Goal: Complete application form: Complete application form

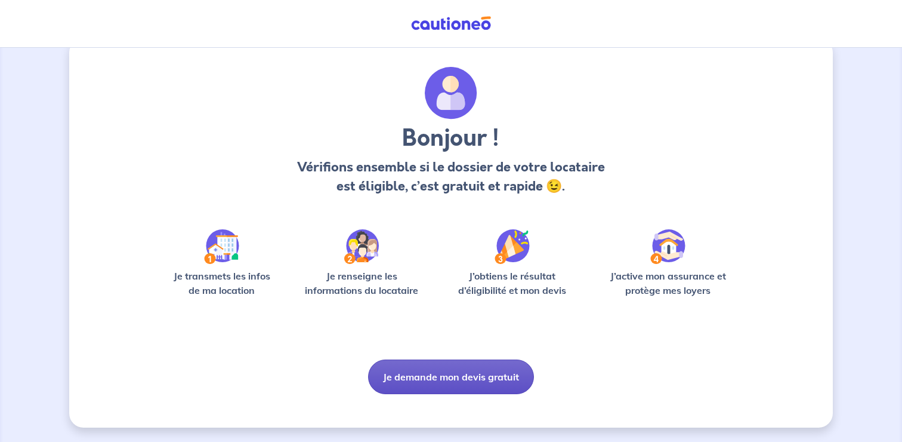
click at [458, 374] on button "Je demande mon devis gratuit" at bounding box center [451, 376] width 166 height 35
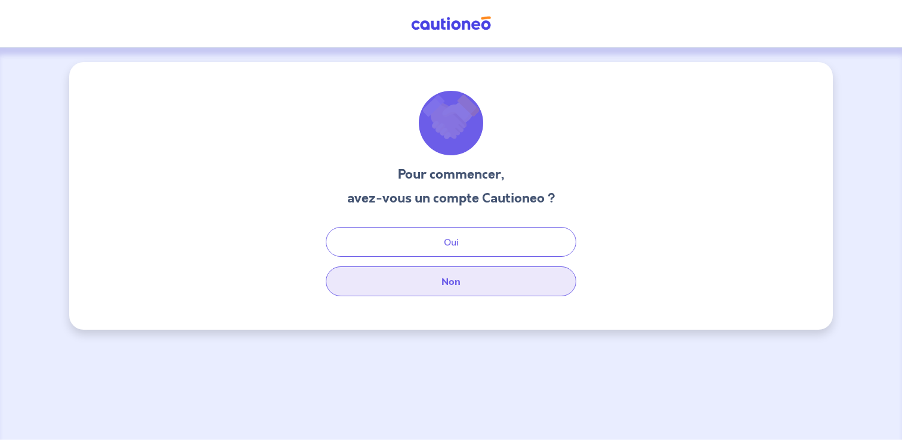
click at [474, 291] on button "Non" at bounding box center [451, 281] width 251 height 30
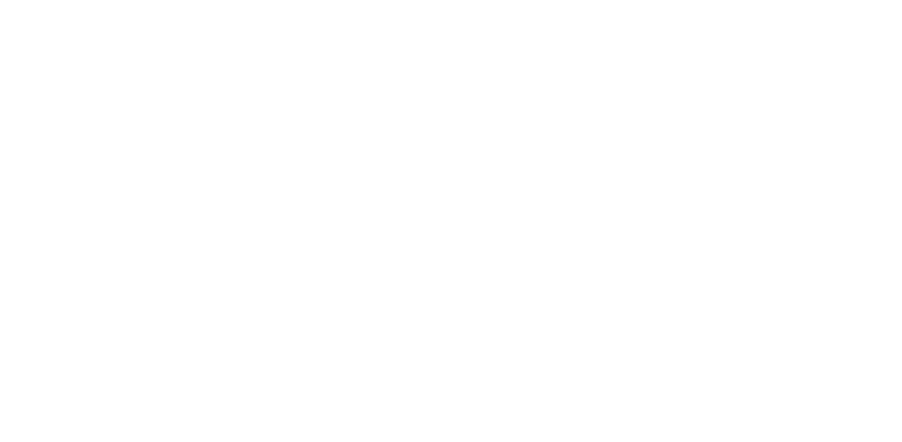
select select "FR"
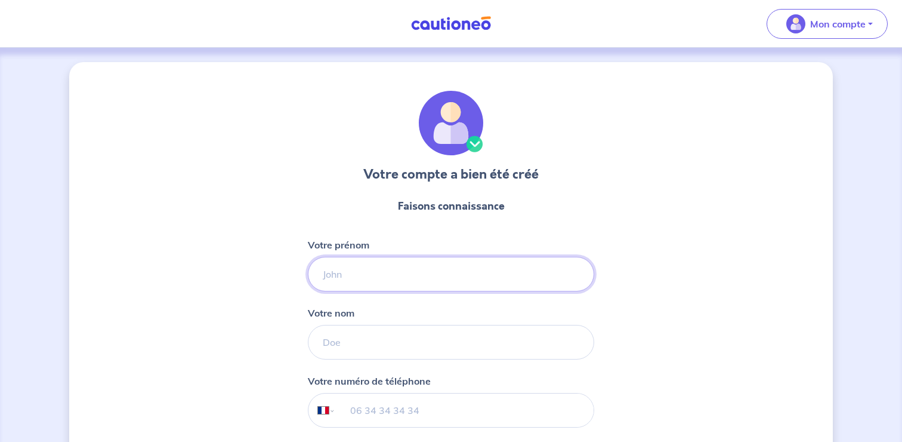
click at [412, 266] on input "Votre prénom" at bounding box center [451, 274] width 286 height 35
type input "Florent"
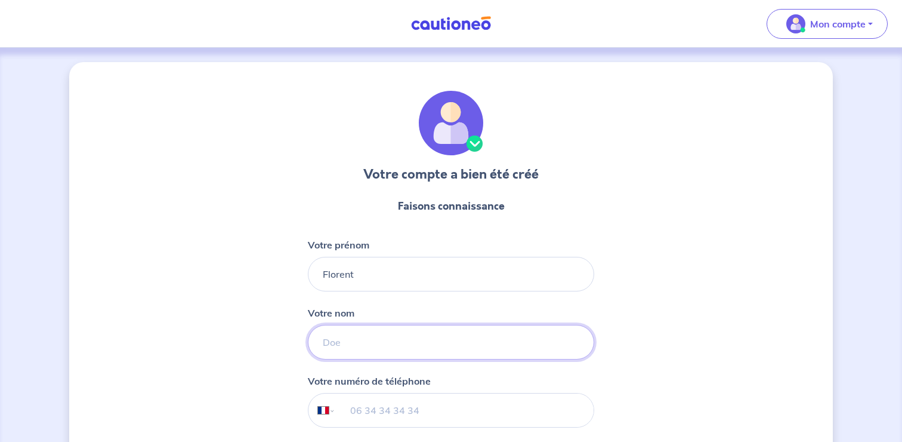
type input "[GEOGRAPHIC_DATA]"
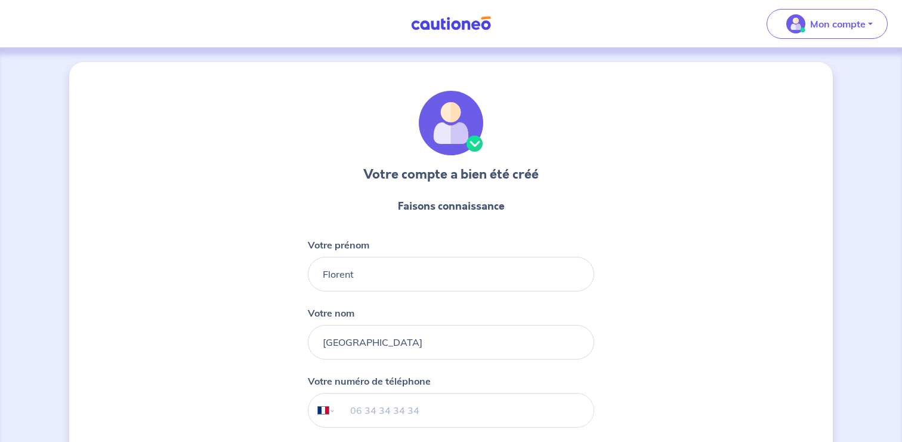
type input "06 33 39 25 79"
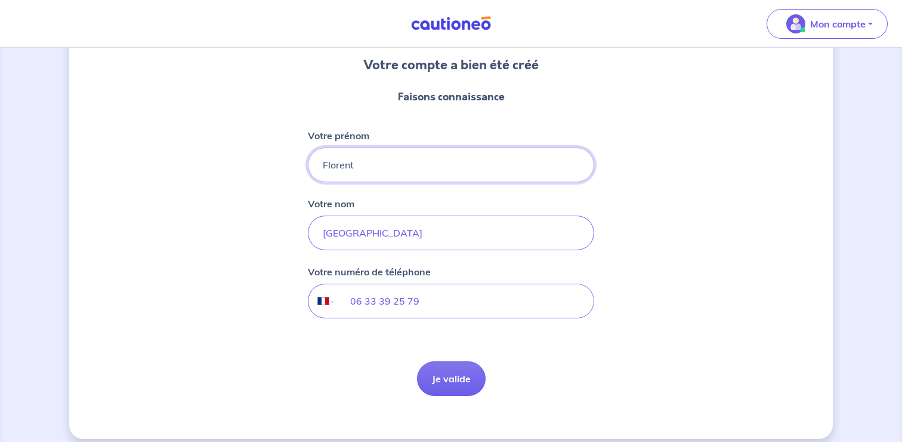
scroll to position [121, 0]
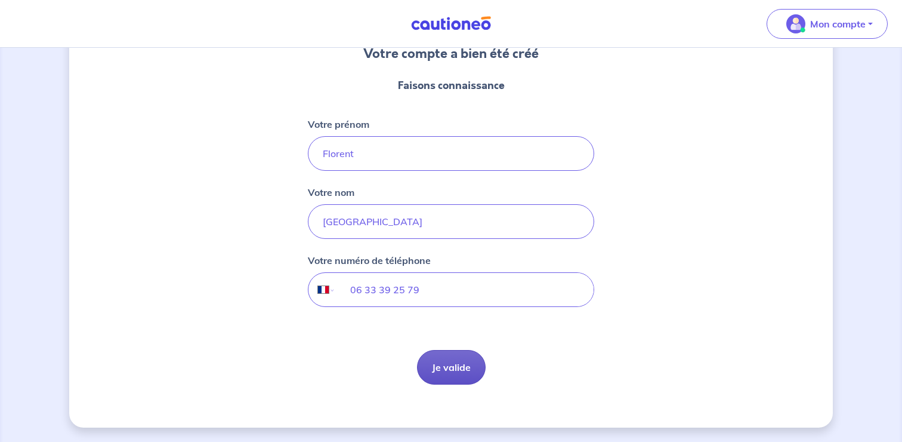
click at [462, 365] on button "Je valide" at bounding box center [451, 367] width 69 height 35
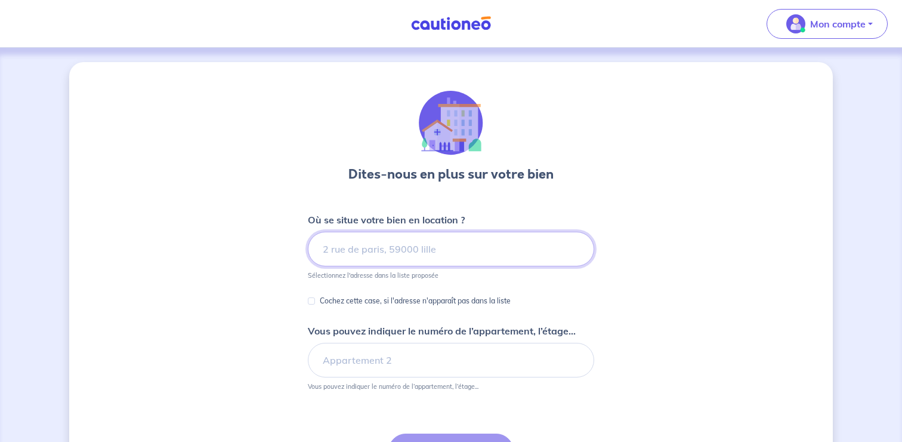
click at [428, 259] on input at bounding box center [451, 249] width 286 height 35
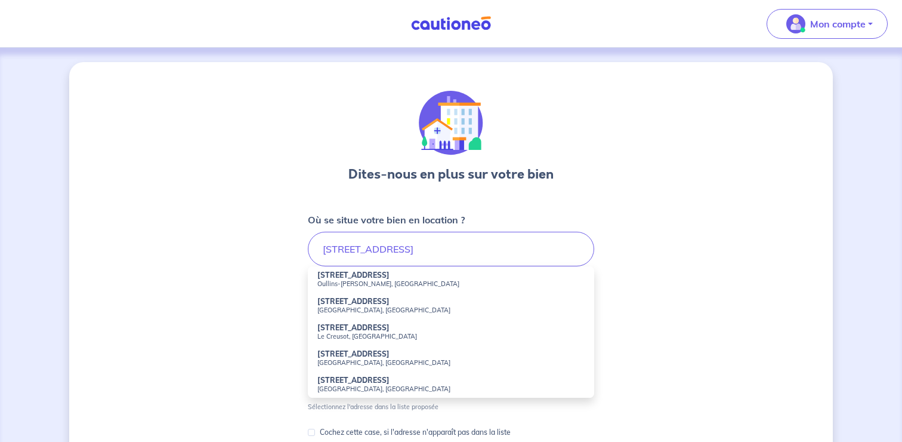
click at [387, 274] on strong "[STREET_ADDRESS]" at bounding box center [353, 274] width 72 height 9
type input "[STREET_ADDRESS][PERSON_NAME]"
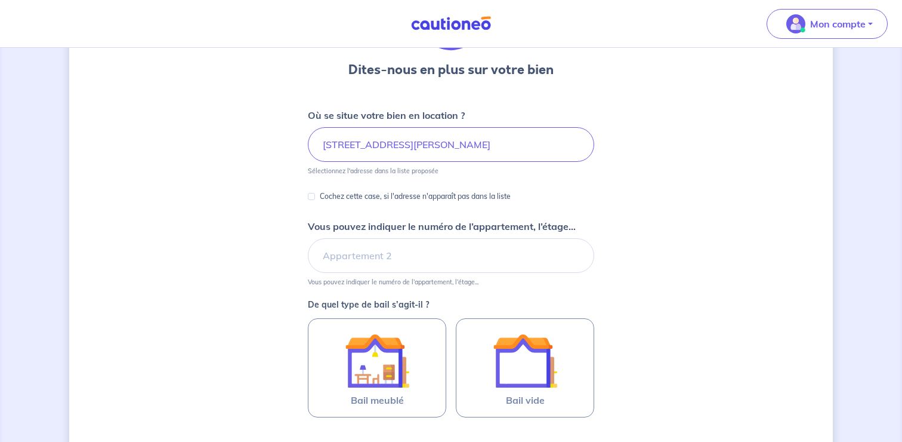
scroll to position [150, 0]
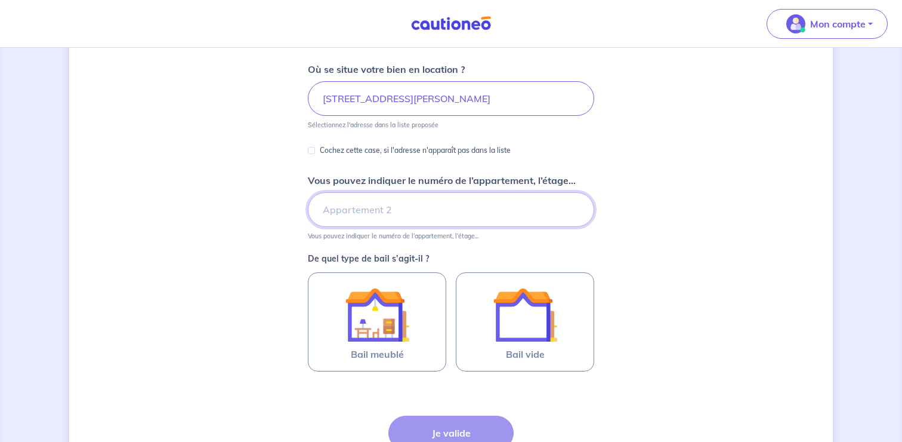
click at [465, 211] on input "Vous pouvez indiquer le numéro de l’appartement, l’étage..." at bounding box center [451, 209] width 286 height 35
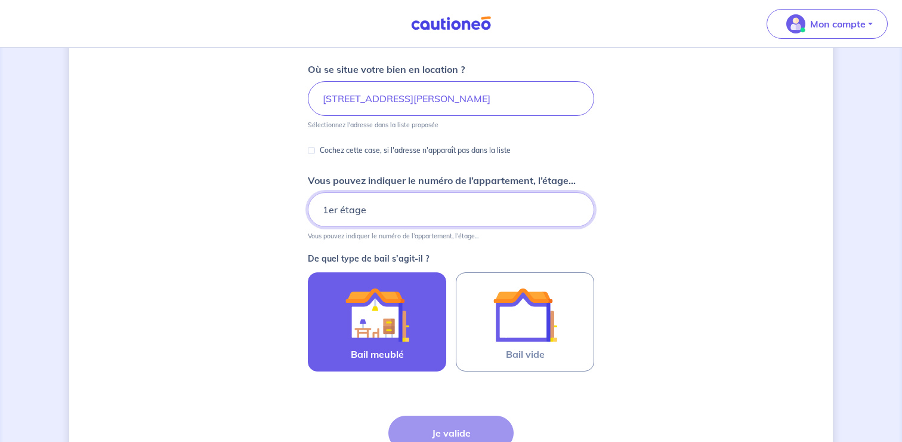
type input "1er étage"
click at [391, 327] on img at bounding box center [377, 314] width 64 height 64
click at [0, 0] on input "Bail meublé" at bounding box center [0, 0] width 0 height 0
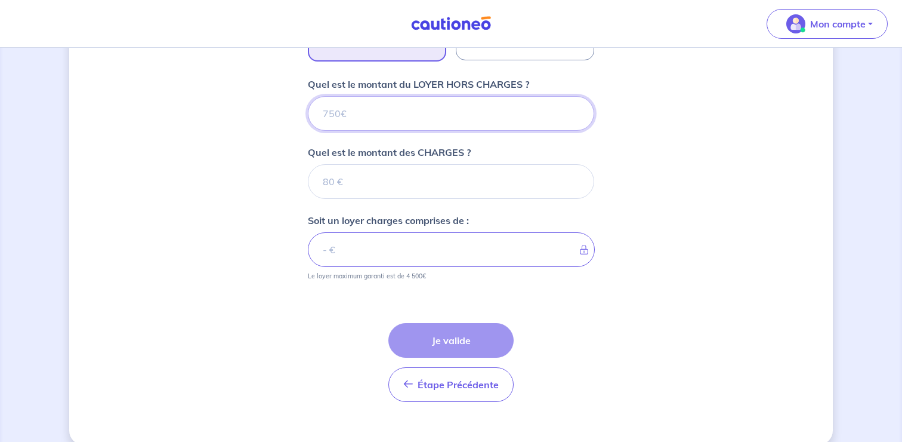
scroll to position [479, 0]
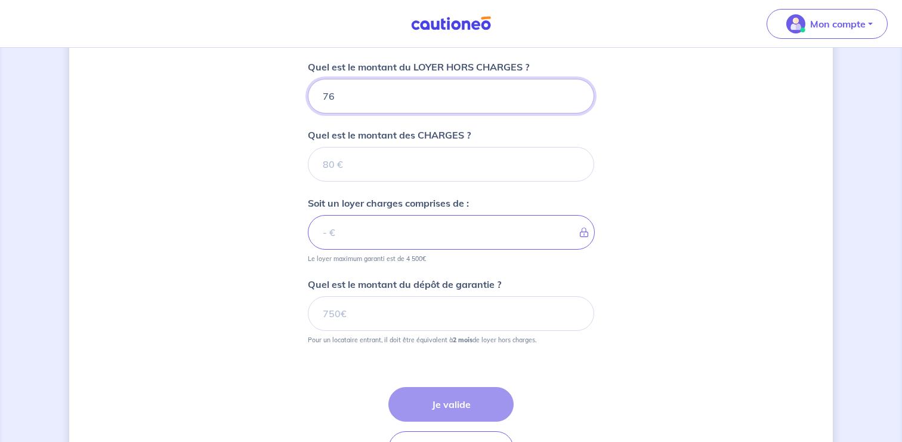
type input "766"
type input "76"
type input "760"
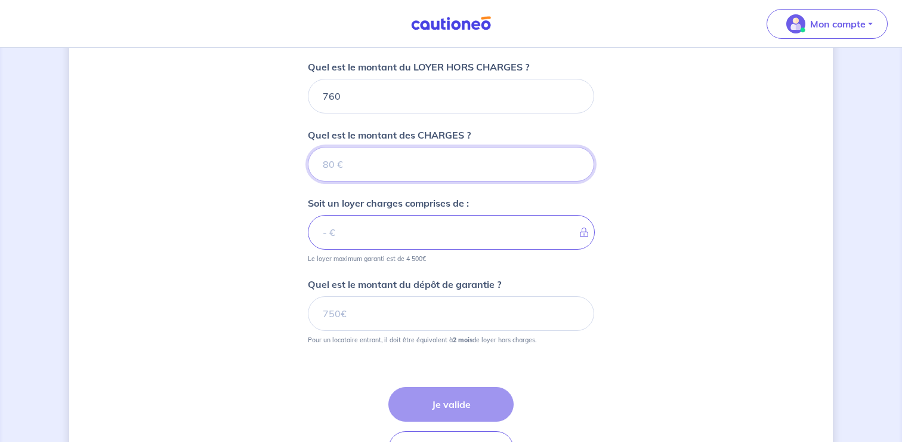
click at [543, 147] on input "Quel est le montant des CHARGES ?" at bounding box center [451, 164] width 286 height 35
type input "40"
type input "800"
type input "40"
click at [370, 363] on div "Étape Précédente Précédent Je valide Je valide" at bounding box center [451, 411] width 286 height 107
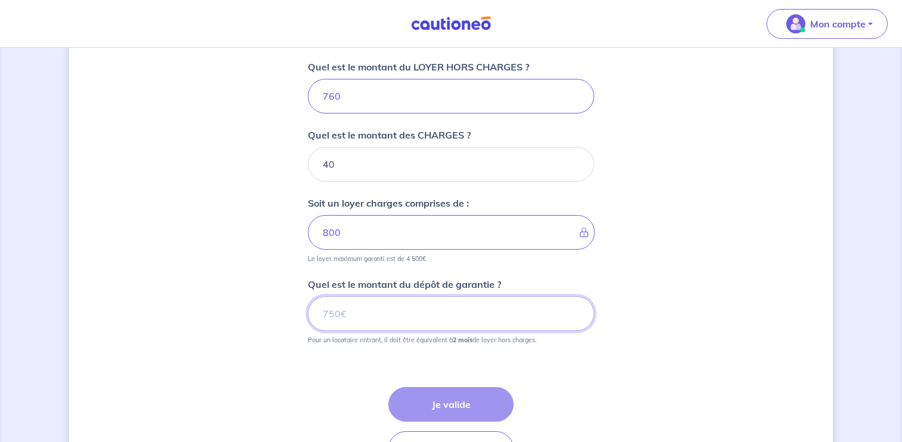
click at [402, 311] on input "Quel est le montant du dépôt de garantie ?" at bounding box center [451, 313] width 286 height 35
type input "1520"
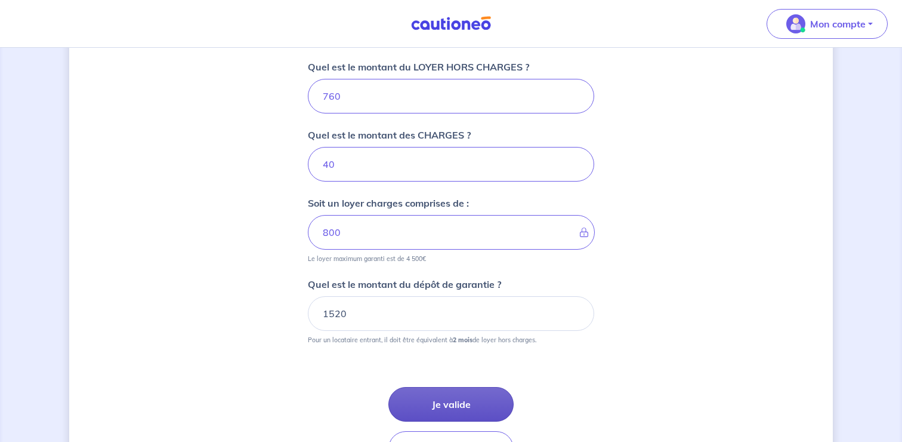
click at [477, 392] on button "Je valide" at bounding box center [450, 404] width 125 height 35
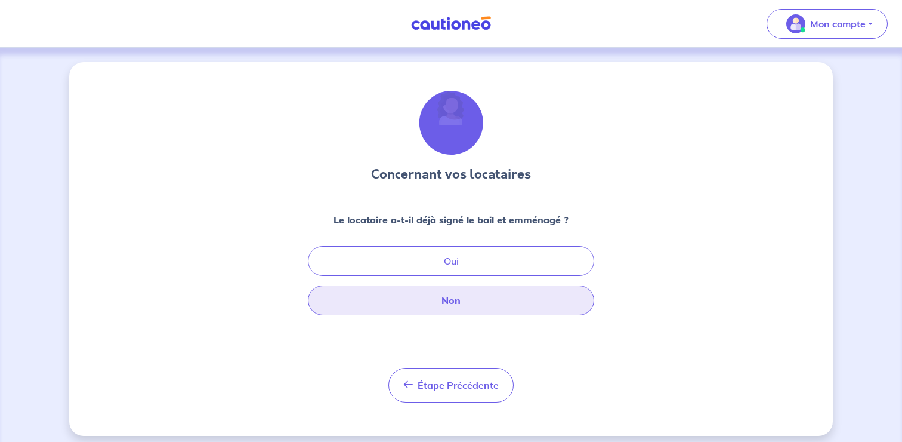
click at [484, 301] on button "Non" at bounding box center [451, 300] width 286 height 30
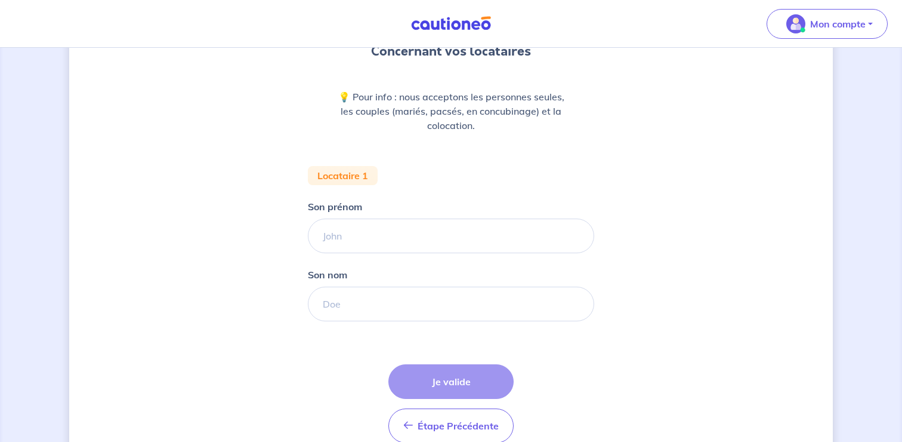
scroll to position [171, 0]
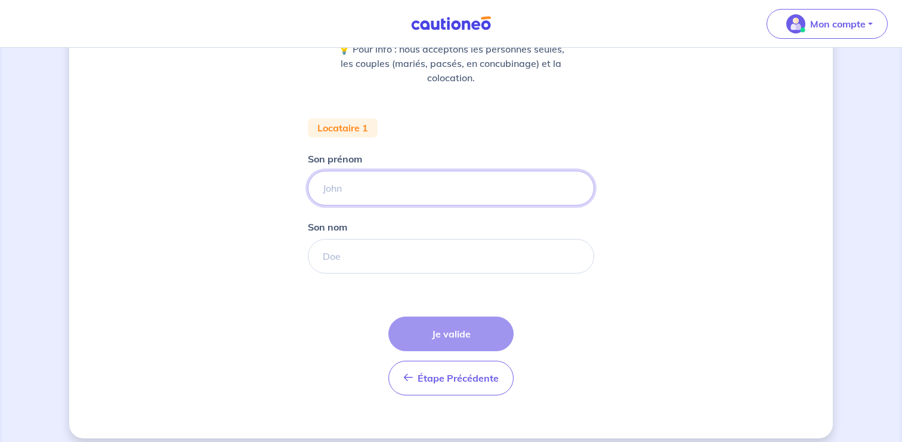
click at [434, 195] on input "Son prénom" at bounding box center [451, 188] width 286 height 35
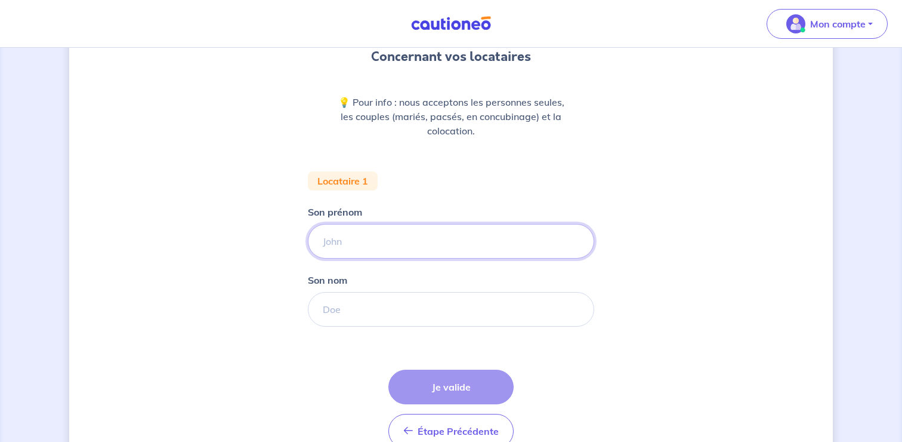
scroll to position [126, 0]
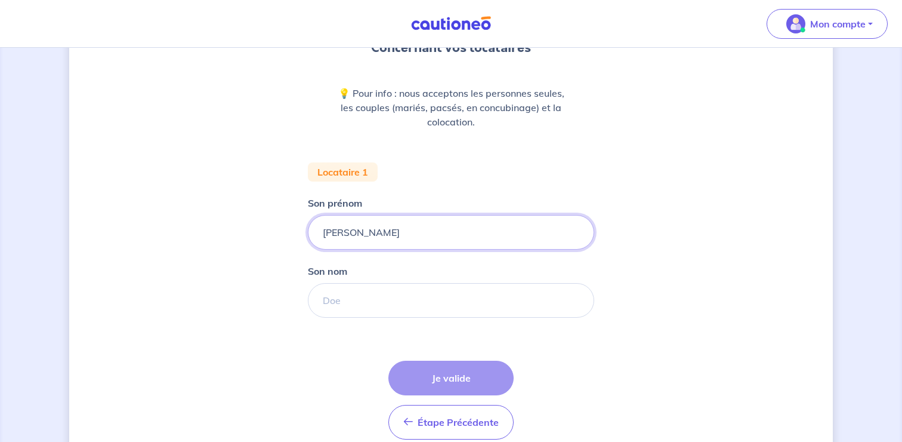
type input "[PERSON_NAME]"
click at [424, 298] on input "Son nom" at bounding box center [451, 300] width 286 height 35
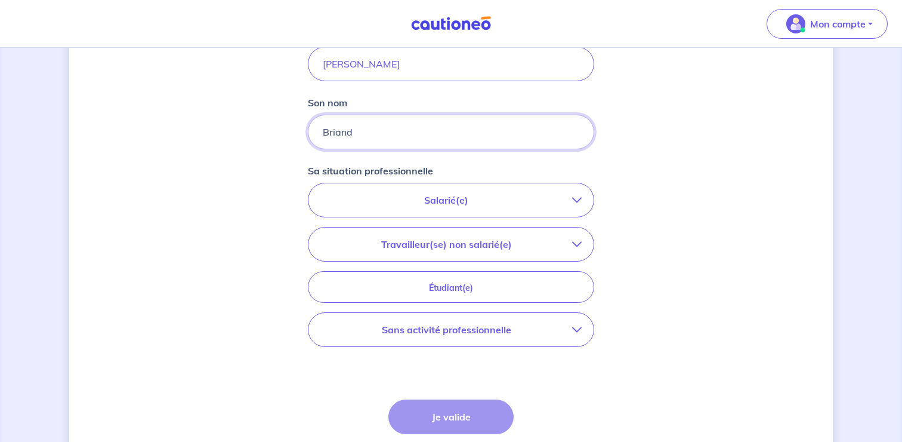
scroll to position [326, 0]
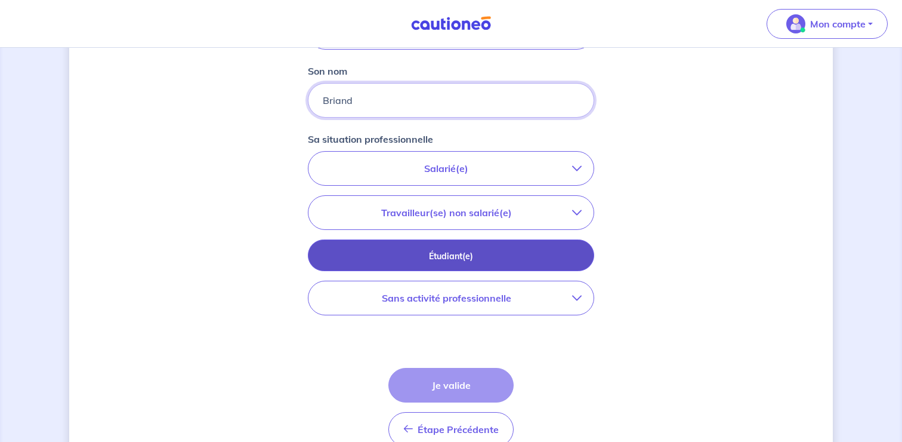
type input "Briand"
click at [533, 263] on button "Étudiant(e)" at bounding box center [451, 255] width 286 height 32
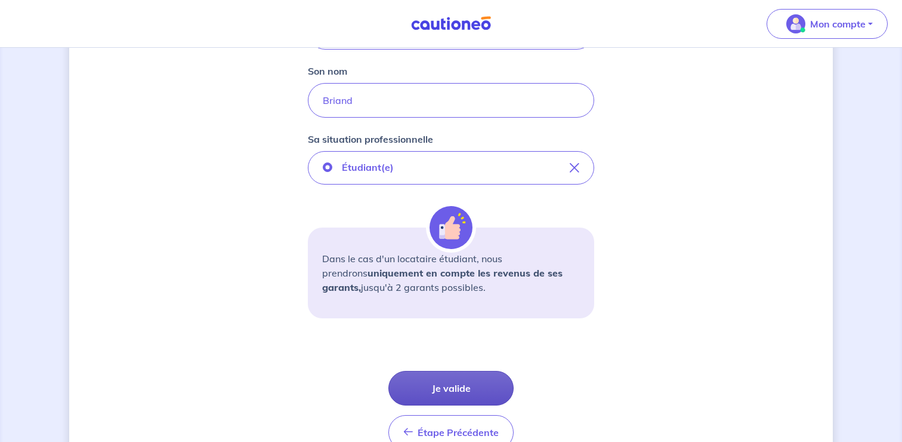
click at [457, 385] on button "Je valide" at bounding box center [450, 388] width 125 height 35
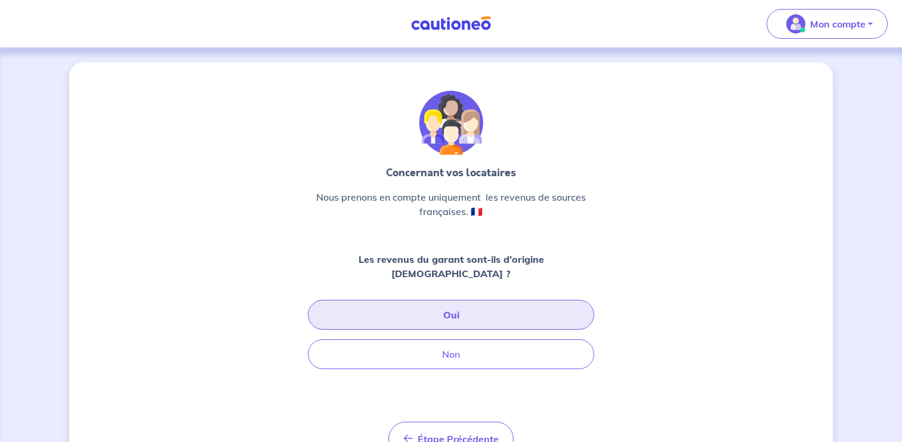
click at [447, 304] on button "Oui" at bounding box center [451, 315] width 286 height 30
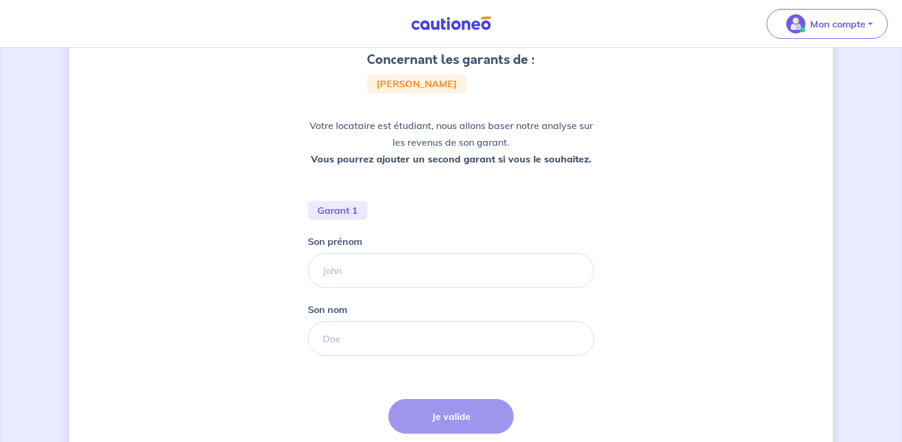
scroll to position [125, 0]
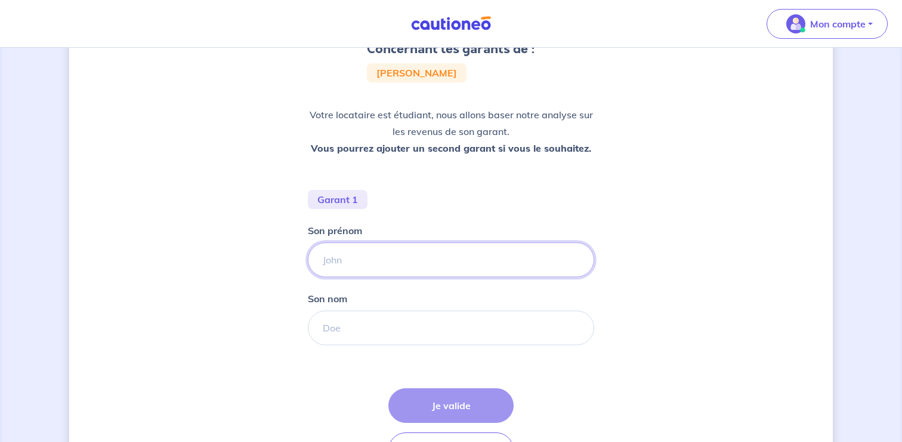
click at [439, 268] on input "Son prénom" at bounding box center [451, 259] width 286 height 35
click at [352, 261] on input "Delphoine" at bounding box center [451, 259] width 286 height 35
type input "[PERSON_NAME]"
click at [360, 326] on input "Son nom" at bounding box center [451, 327] width 286 height 35
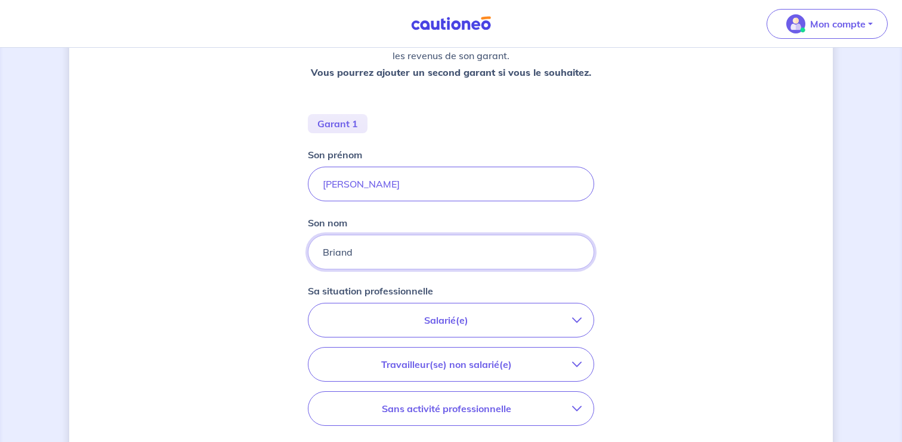
scroll to position [237, 0]
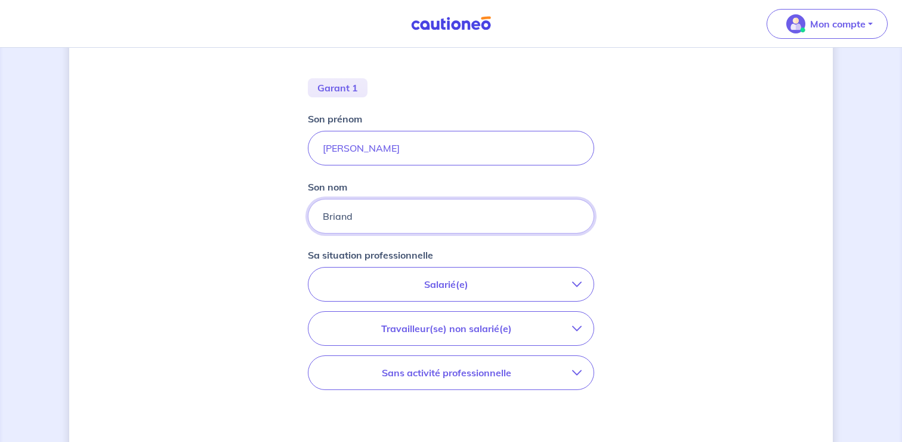
type input "Briand"
click at [533, 282] on p "Salarié(e)" at bounding box center [446, 284] width 252 height 14
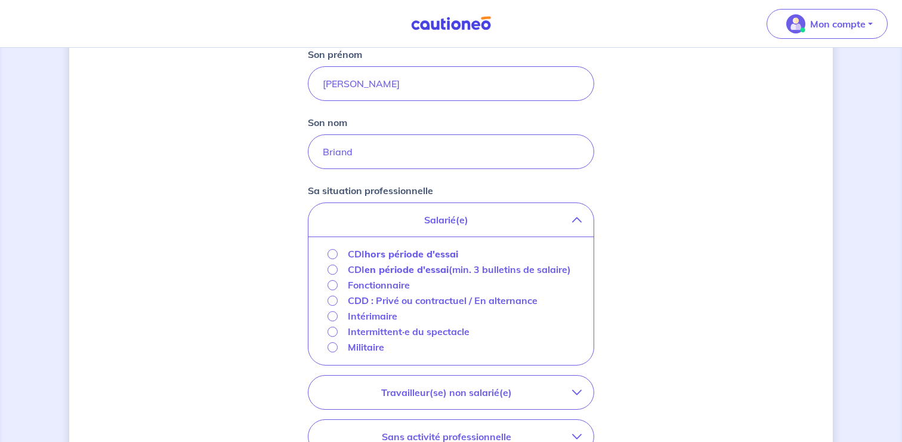
scroll to position [333, 0]
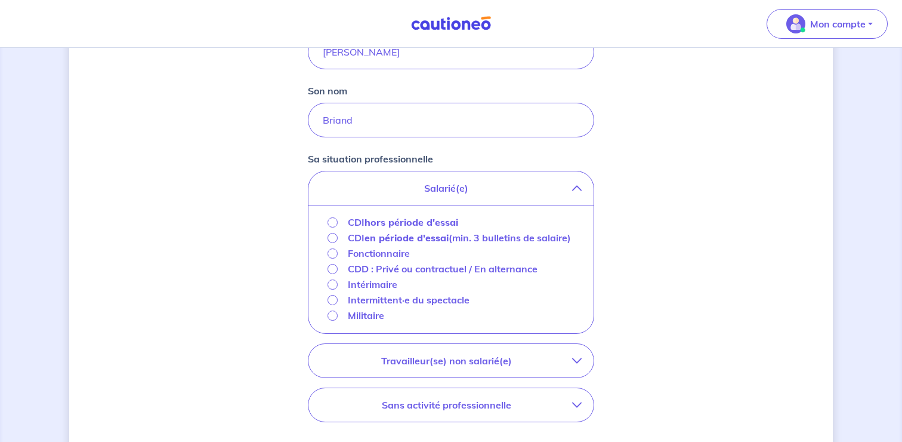
click at [388, 260] on p "Fonctionnaire" at bounding box center [379, 253] width 62 height 14
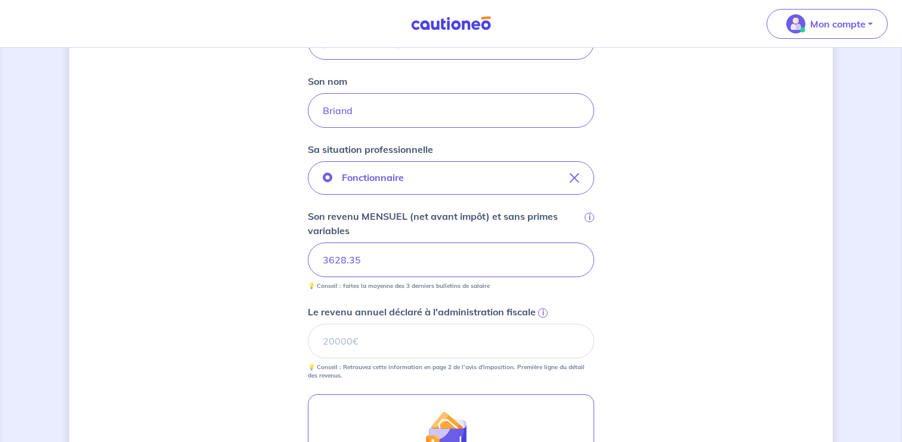
scroll to position [350, 0]
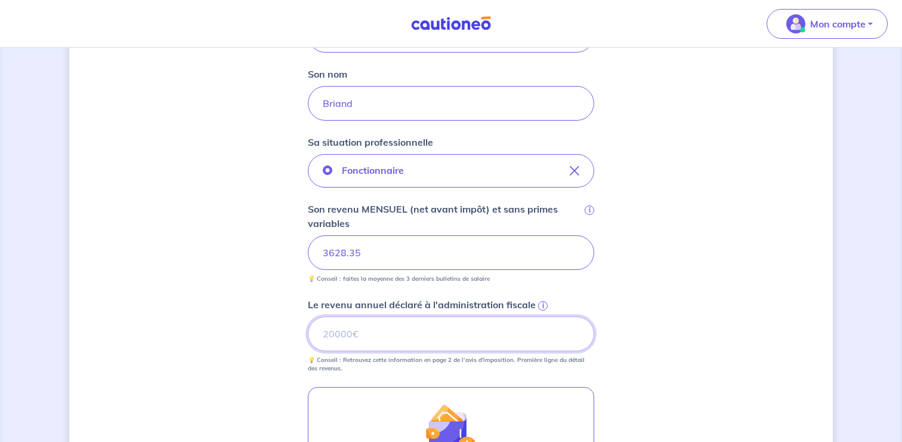
click at [447, 331] on input "Le revenu annuel déclaré à l'administration fiscale i" at bounding box center [451, 333] width 286 height 35
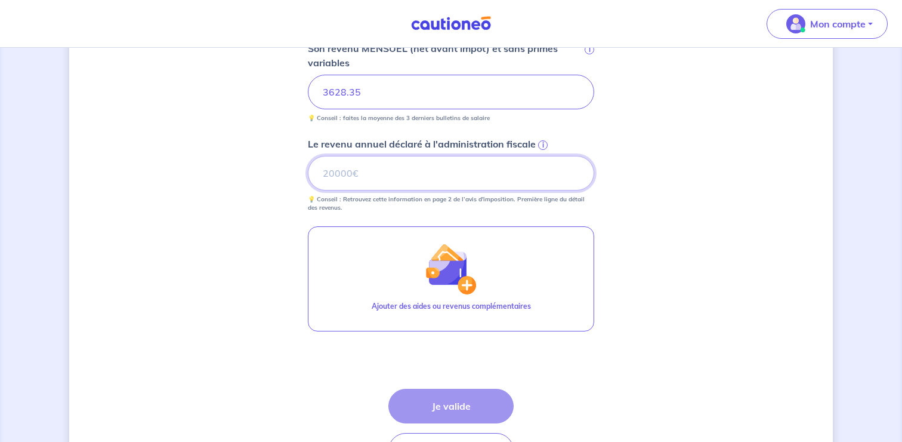
scroll to position [544, 0]
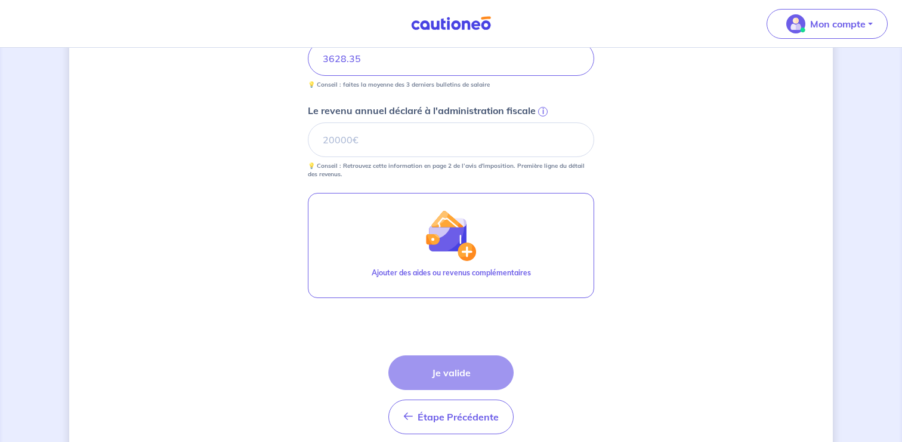
click at [459, 369] on div "Étape Précédente Précédent Je valide Je valide" at bounding box center [450, 394] width 125 height 79
click at [434, 150] on input "Le revenu annuel déclaré à l'administration fiscale i" at bounding box center [451, 139] width 286 height 35
click at [460, 128] on input "Le revenu annuel déclaré à l'administration fiscale i" at bounding box center [451, 139] width 286 height 35
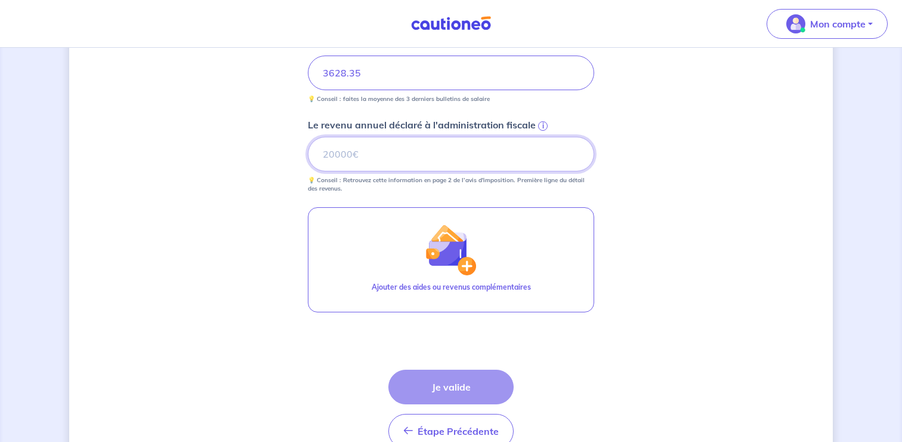
scroll to position [519, 0]
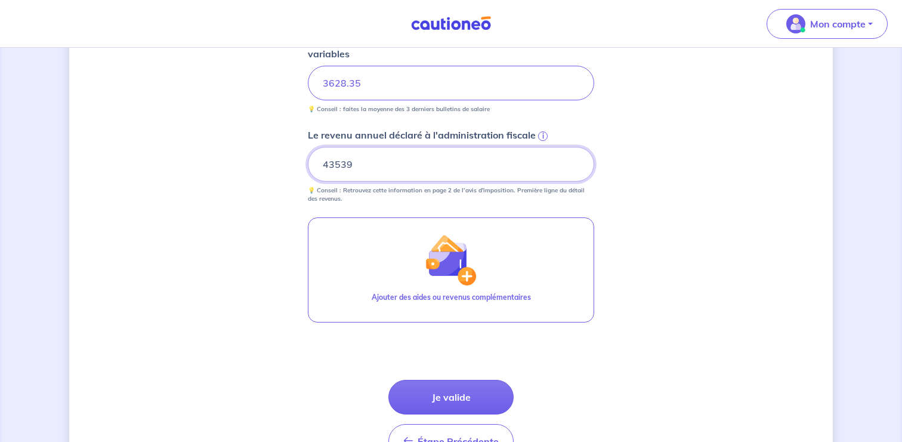
type input "43539"
click at [655, 240] on div "Concernant les garants de : [PERSON_NAME] locataire est étudiant, nous allons b…" at bounding box center [451, 22] width 764 height 958
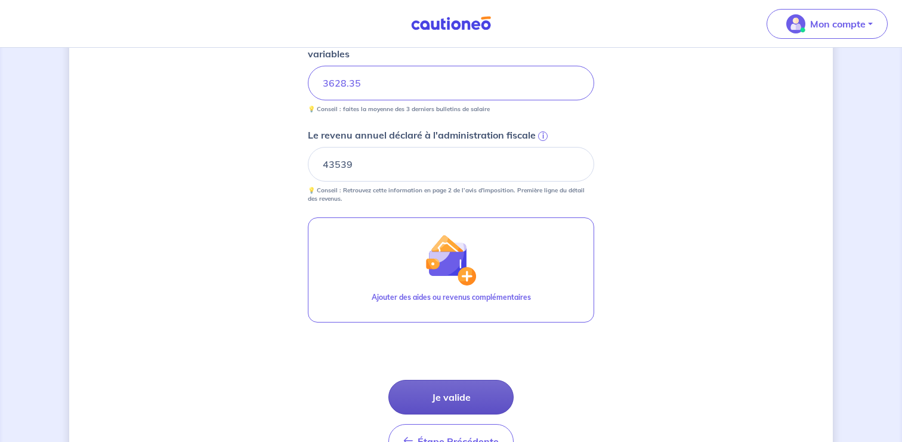
click at [437, 399] on button "Je valide" at bounding box center [450, 396] width 125 height 35
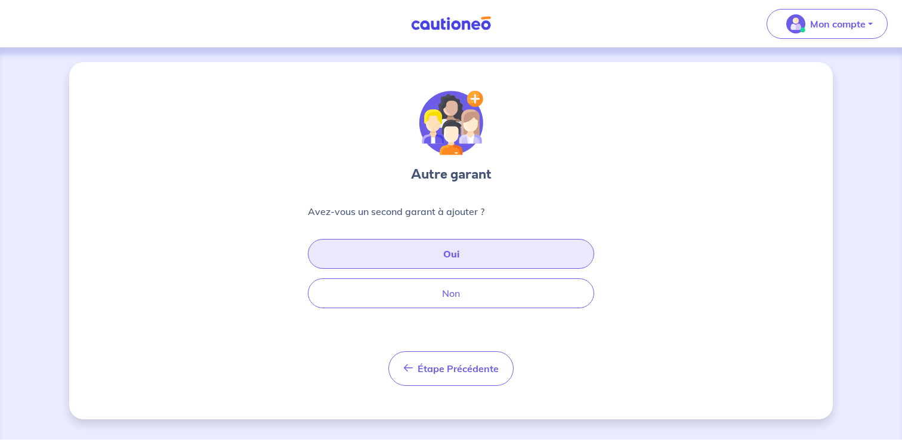
click at [478, 255] on button "Oui" at bounding box center [451, 254] width 286 height 30
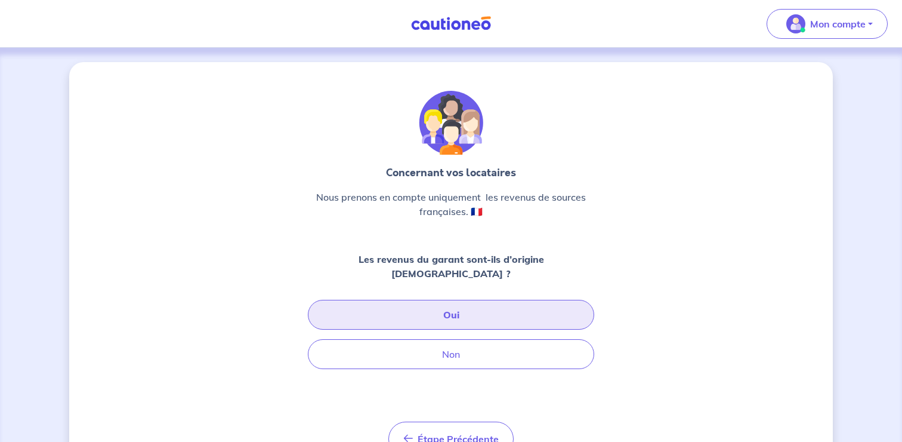
click at [477, 302] on button "Oui" at bounding box center [451, 315] width 286 height 30
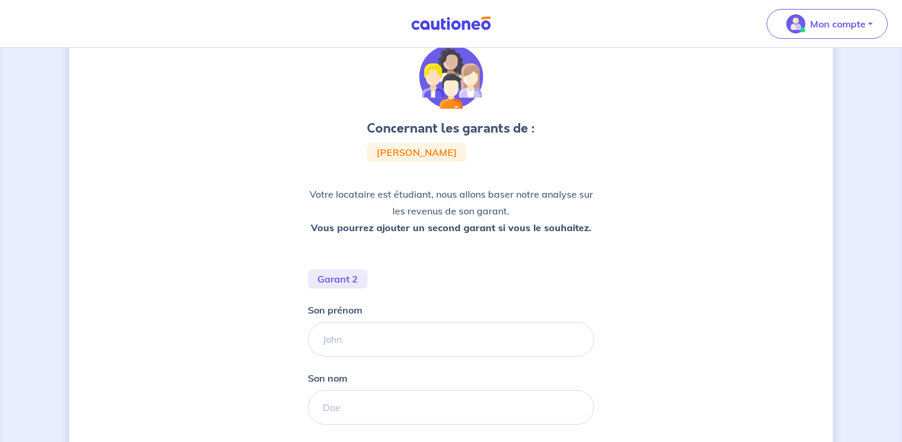
scroll to position [197, 0]
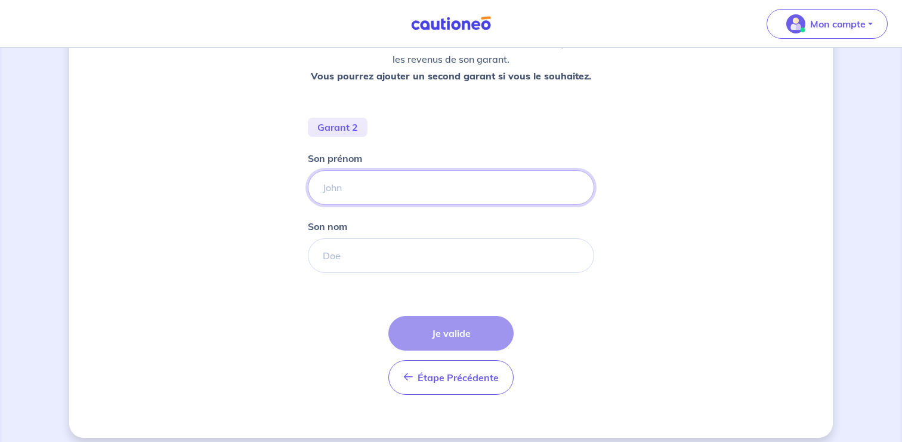
click at [418, 182] on input "Son prénom" at bounding box center [451, 187] width 286 height 35
type input "[PERSON_NAME]"
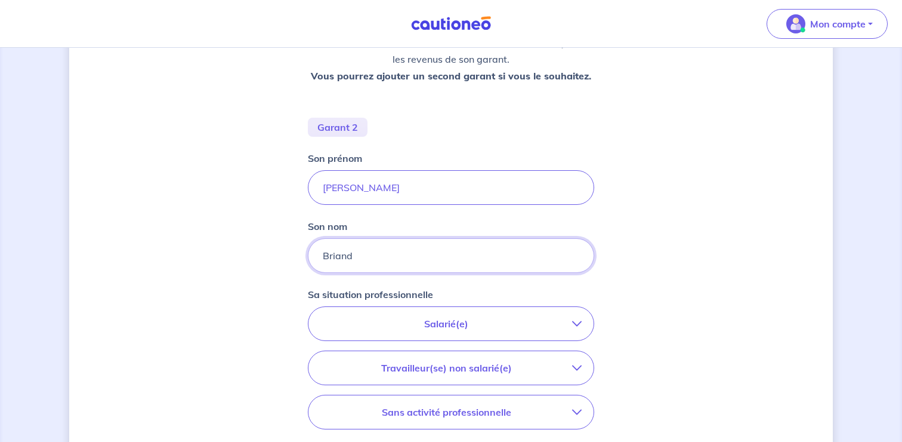
type input "Briand"
click at [571, 325] on p "Salarié(e)" at bounding box center [446, 323] width 252 height 14
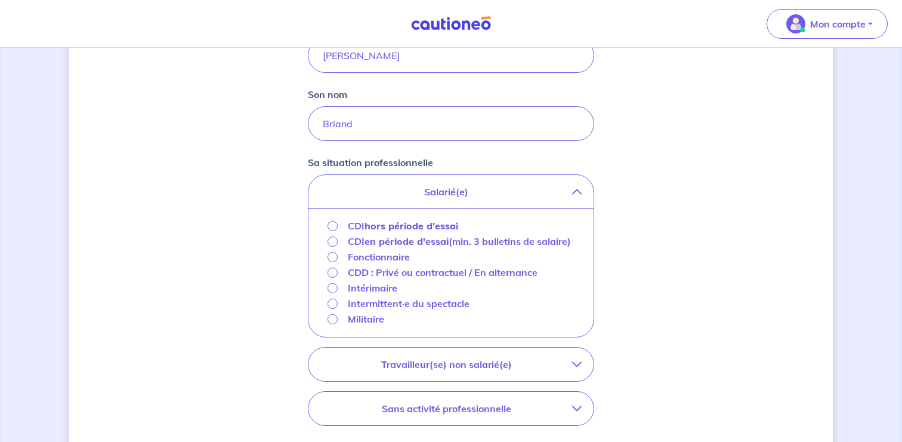
scroll to position [344, 0]
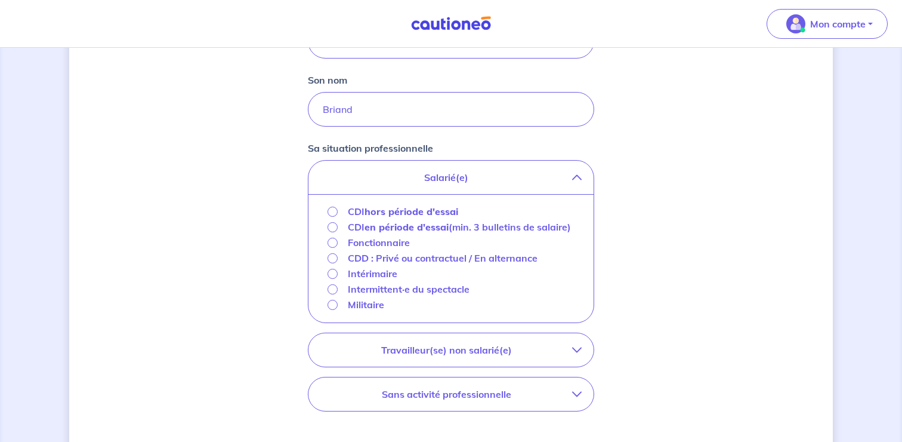
click at [382, 249] on p "Fonctionnaire" at bounding box center [379, 242] width 62 height 14
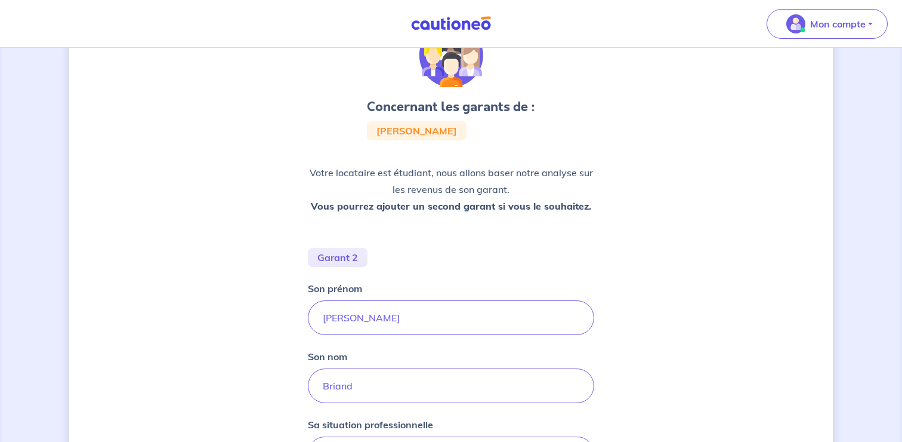
scroll to position [0, 0]
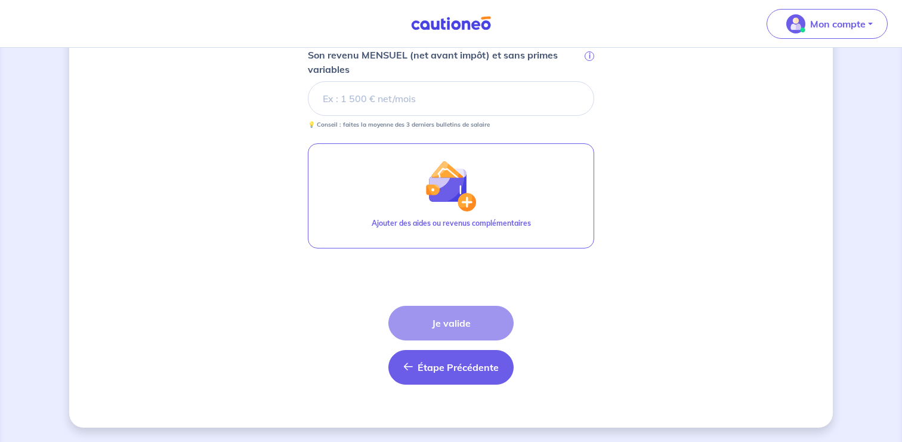
click at [449, 364] on span "Étape Précédente" at bounding box center [458, 367] width 81 height 12
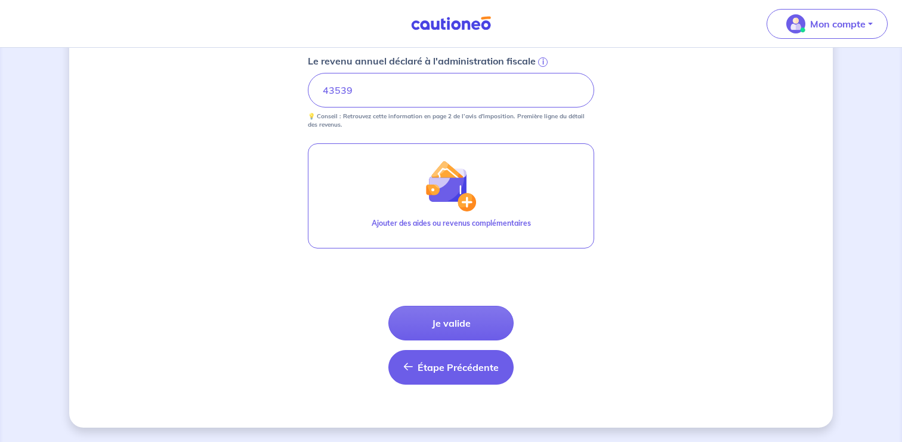
click at [446, 375] on button "Étape Précédente Précédent" at bounding box center [450, 367] width 125 height 35
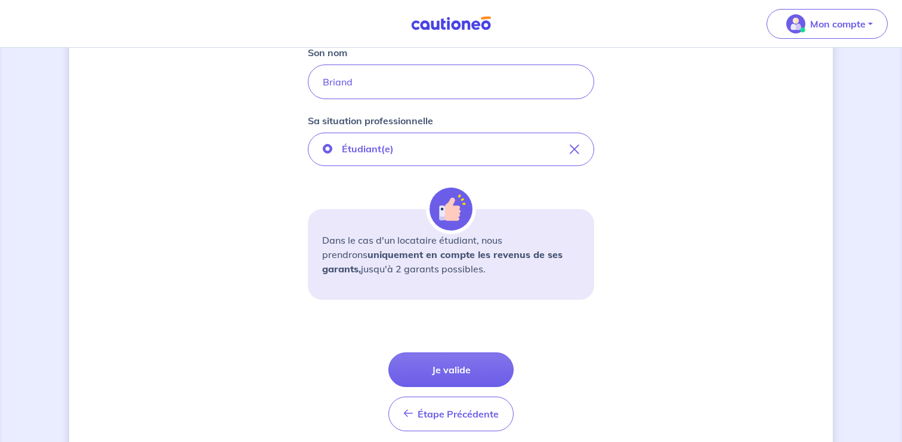
scroll to position [371, 0]
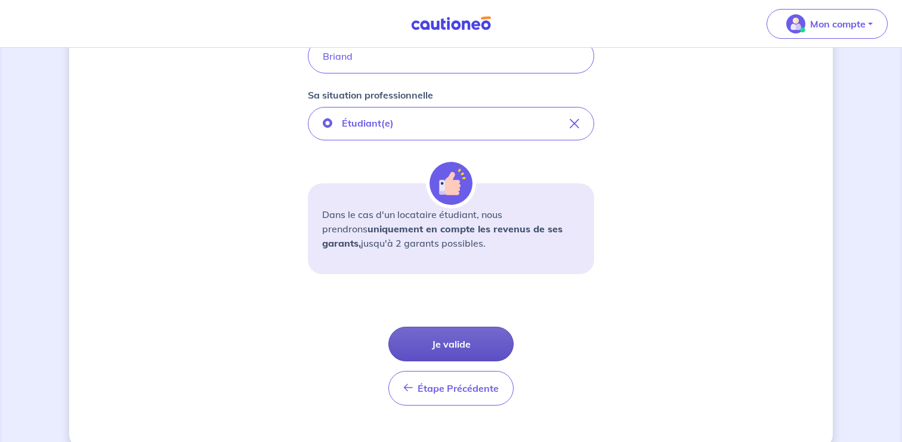
click at [469, 344] on button "Je valide" at bounding box center [450, 343] width 125 height 35
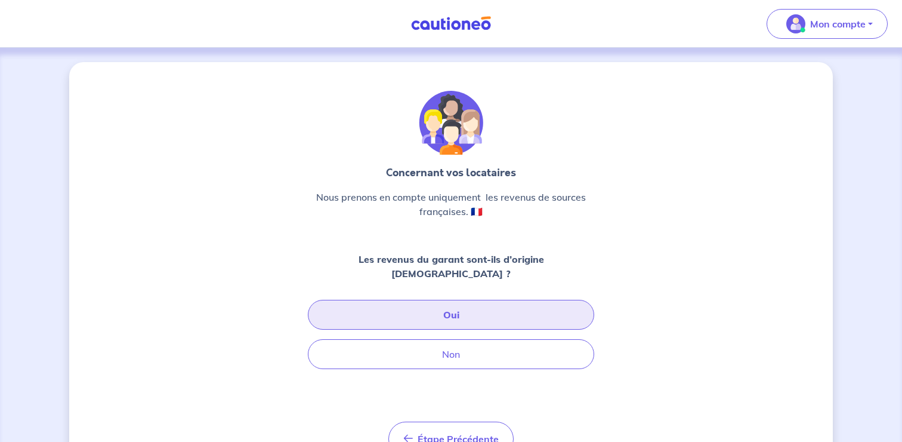
click at [482, 305] on button "Oui" at bounding box center [451, 315] width 286 height 30
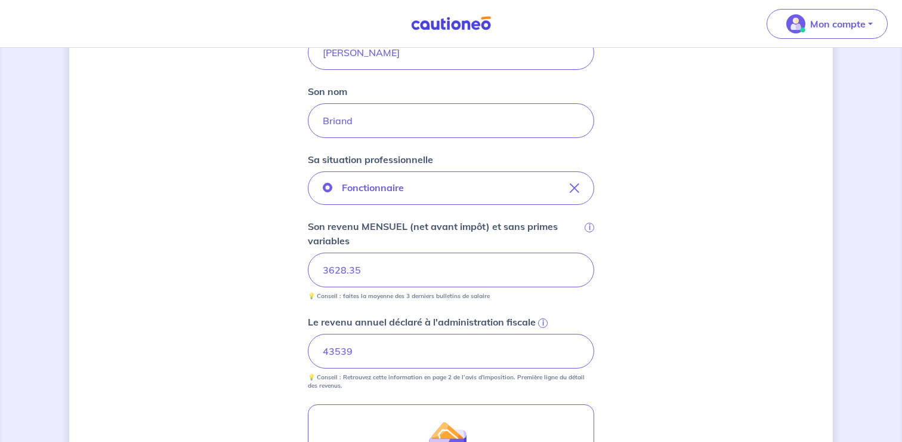
scroll to position [345, 0]
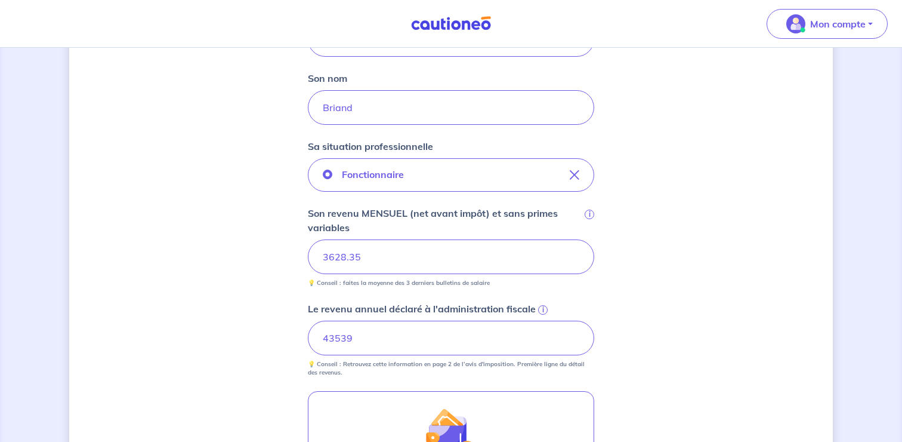
click at [348, 343] on input "43539" at bounding box center [451, 337] width 286 height 35
click at [332, 341] on input "43539" at bounding box center [451, 337] width 286 height 35
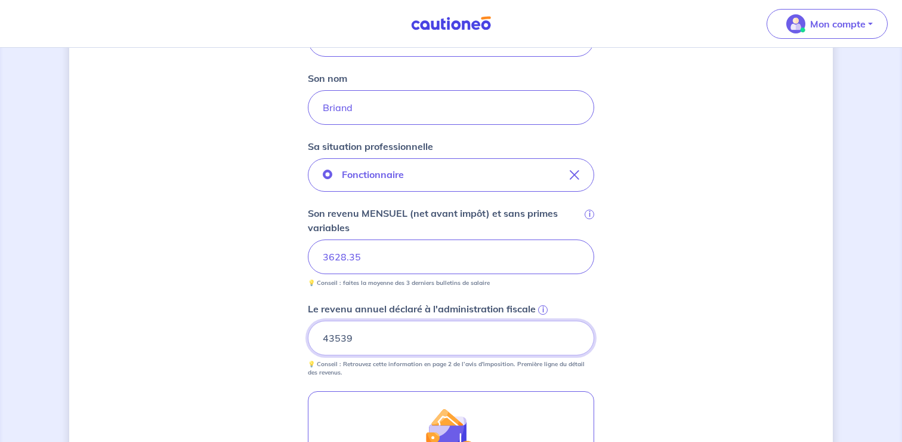
click at [332, 341] on input "43539" at bounding box center [451, 337] width 286 height 35
paste input "463"
type input "43463"
click at [350, 376] on form "Garant 1 Son prénom [PERSON_NAME] nom Briand Sa situation professionnelle Fonct…" at bounding box center [451, 306] width 286 height 672
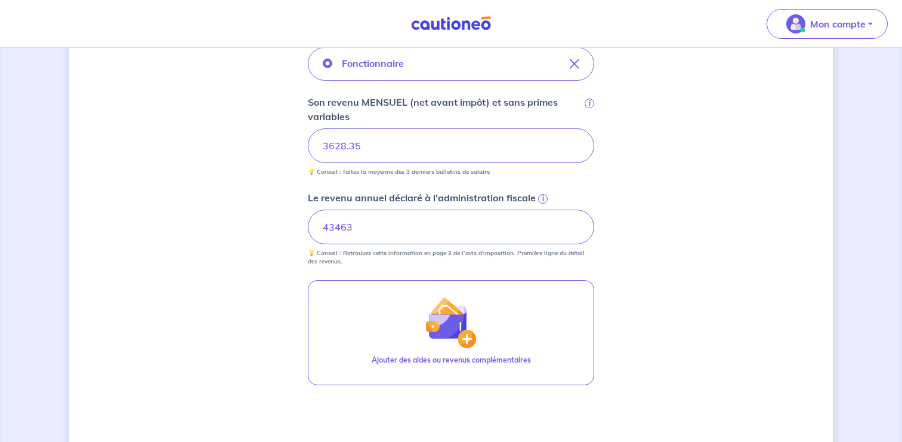
scroll to position [499, 0]
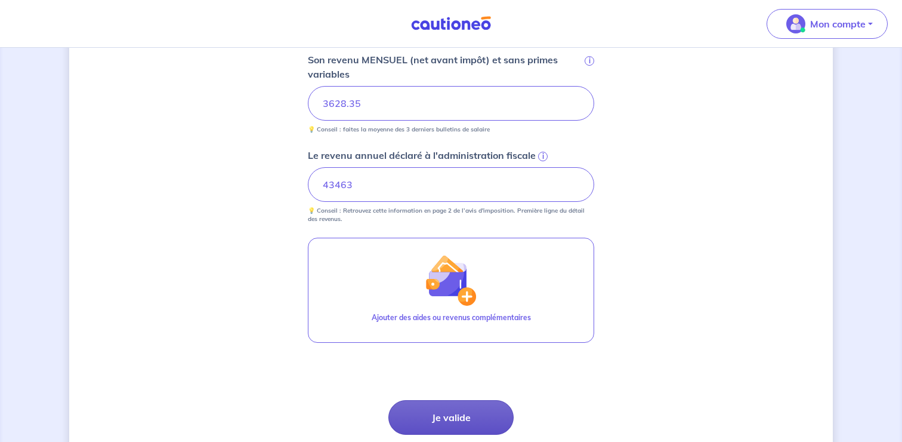
click at [474, 421] on button "Je valide" at bounding box center [450, 417] width 125 height 35
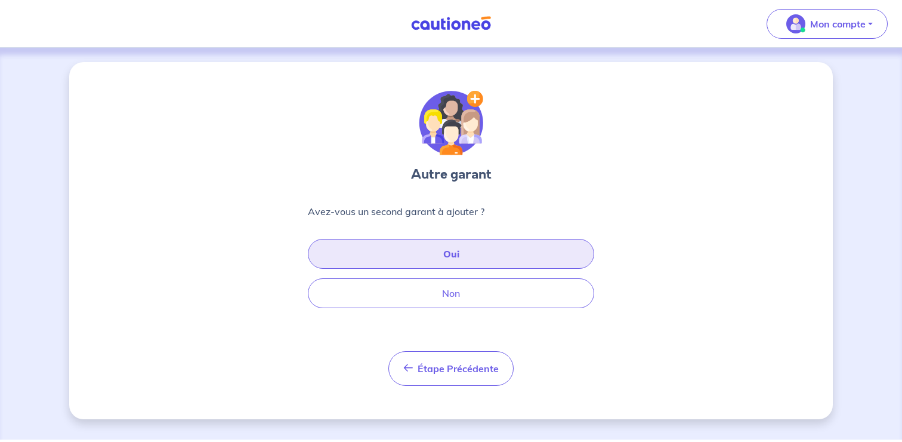
click at [447, 251] on button "Oui" at bounding box center [451, 254] width 286 height 30
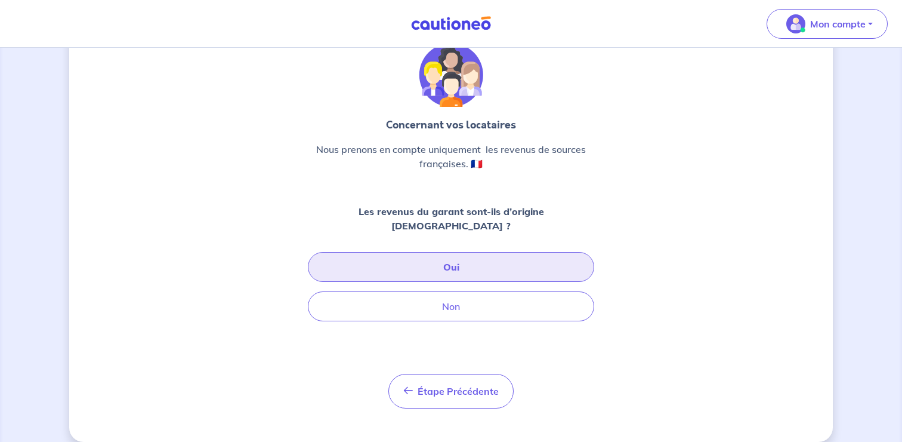
click at [463, 252] on button "Oui" at bounding box center [451, 267] width 286 height 30
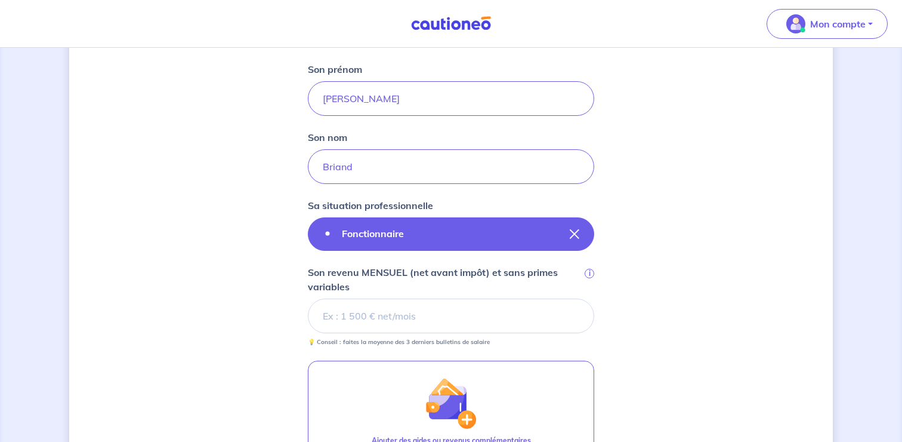
scroll to position [321, 0]
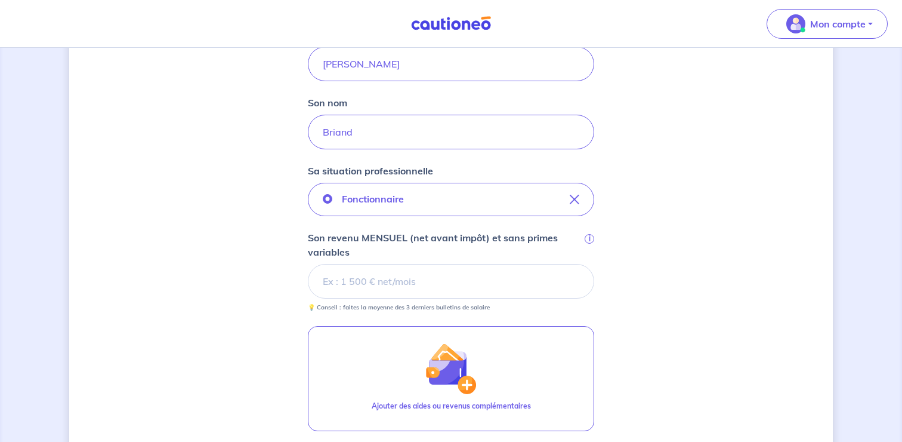
click at [413, 292] on input "Son revenu MENSUEL (net avant impôt) et sans primes variables i" at bounding box center [451, 281] width 286 height 35
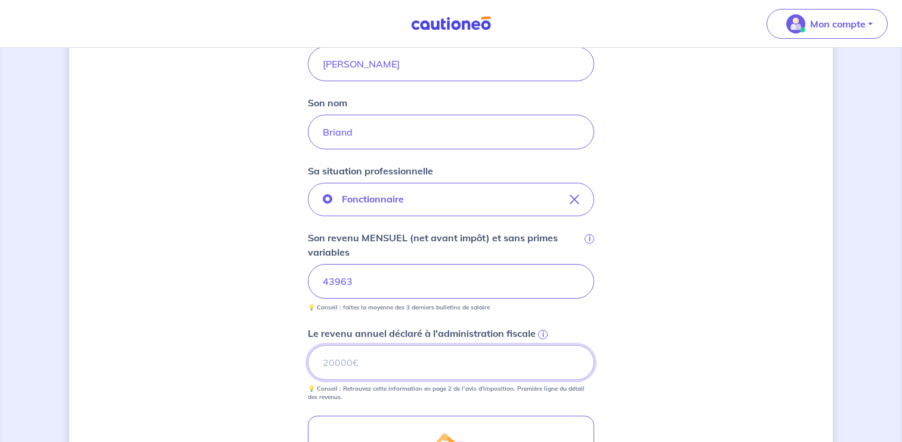
click at [387, 358] on input "Le revenu annuel déclaré à l'administration fiscale i" at bounding box center [451, 362] width 286 height 35
paste input "43963"
type input "43963"
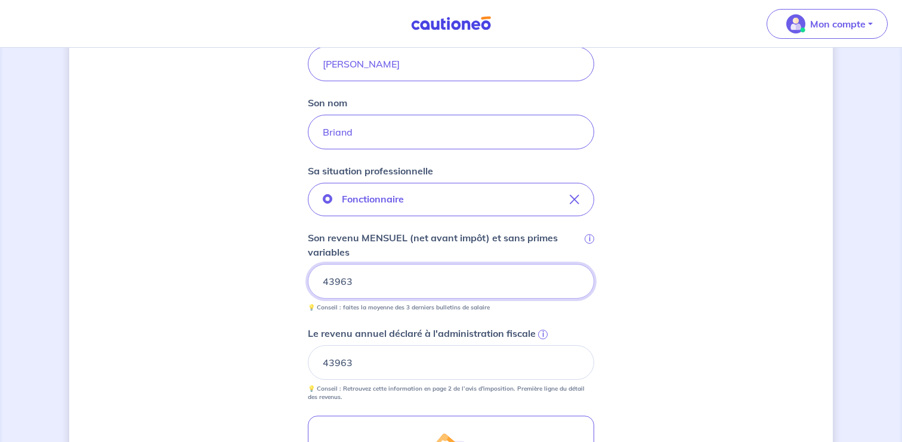
click at [359, 279] on input "43963" at bounding box center [451, 281] width 286 height 35
click at [261, 300] on div "Concernant les garants de : [PERSON_NAME] locataire est étudiant, nous allons b…" at bounding box center [451, 220] width 764 height 958
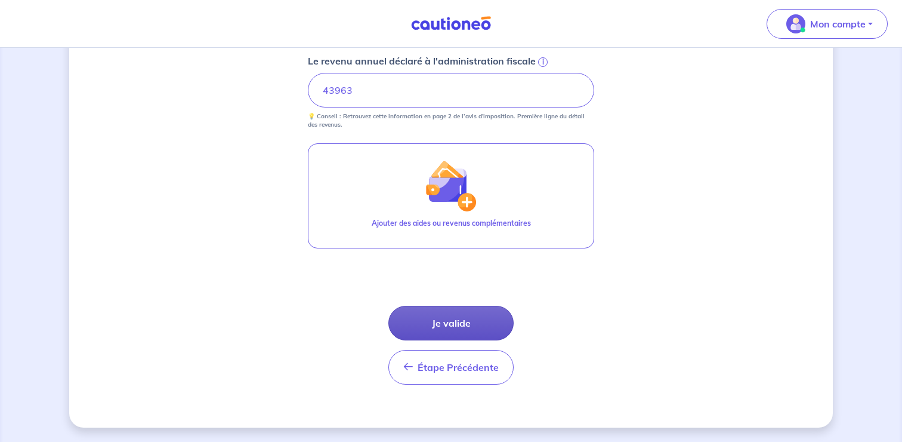
click at [464, 329] on button "Je valide" at bounding box center [450, 322] width 125 height 35
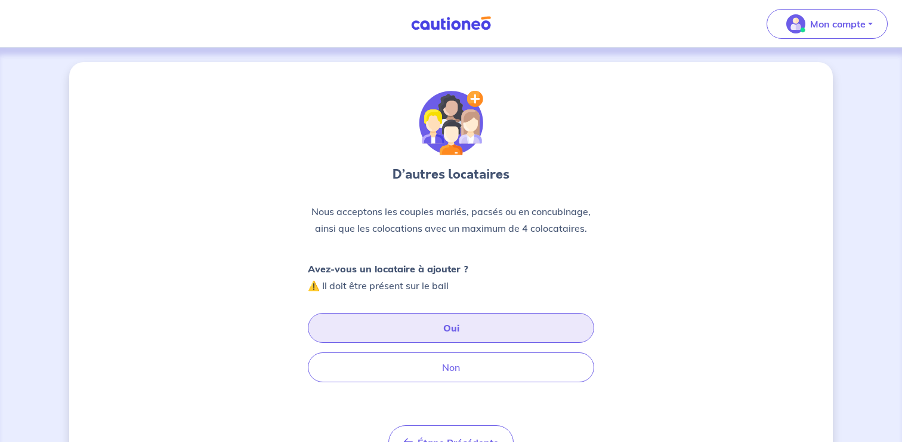
click at [444, 330] on button "Oui" at bounding box center [451, 328] width 286 height 30
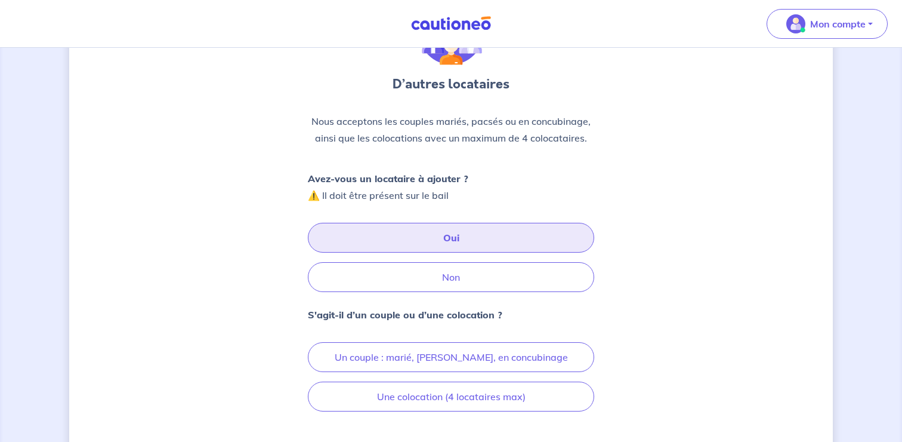
scroll to position [150, 0]
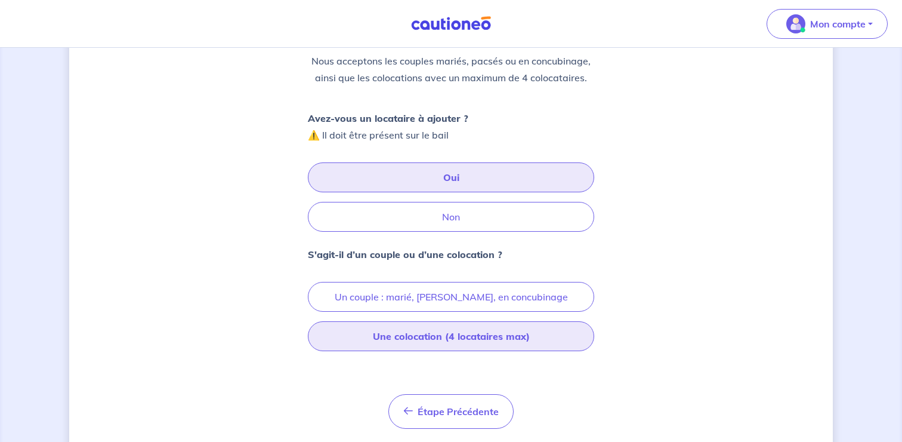
click at [505, 339] on button "Une colocation (4 locataires max)" at bounding box center [451, 336] width 286 height 30
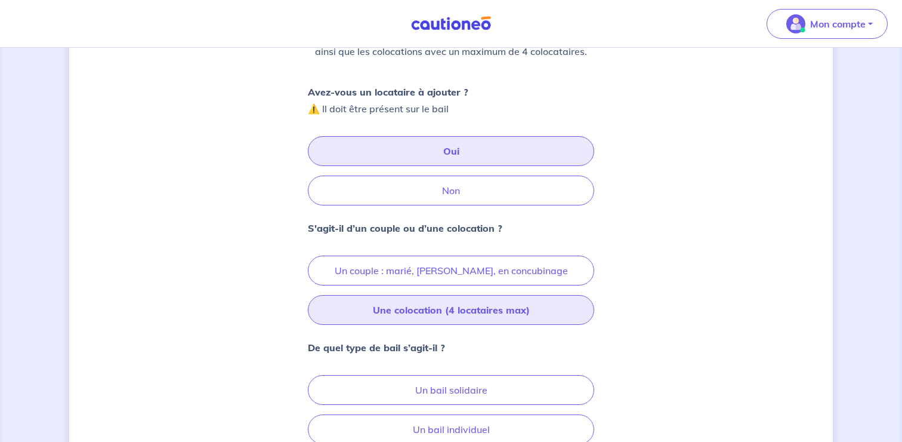
scroll to position [304, 0]
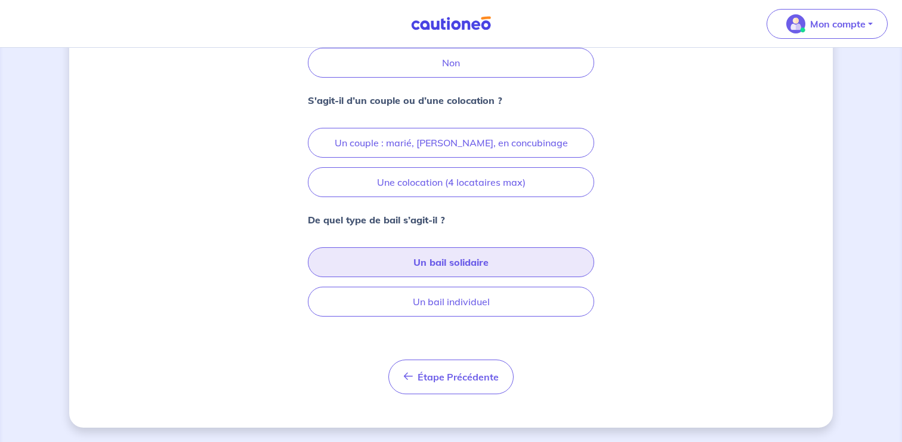
click at [502, 254] on button "Un bail solidaire" at bounding box center [451, 262] width 286 height 30
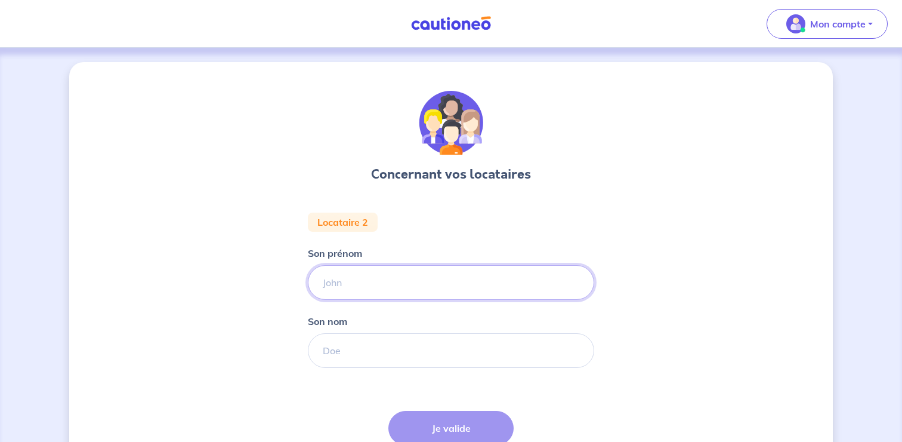
click at [478, 292] on input "Son prénom" at bounding box center [451, 282] width 286 height 35
type input "C"
type input "[PERSON_NAME]"
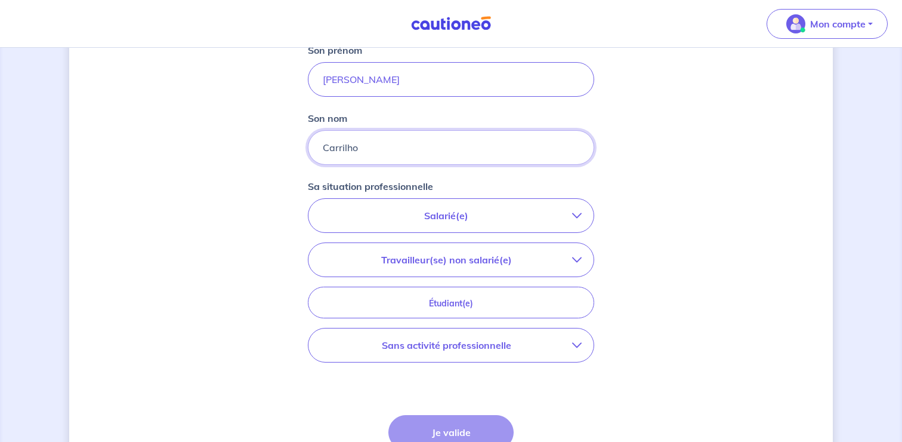
scroll to position [221, 0]
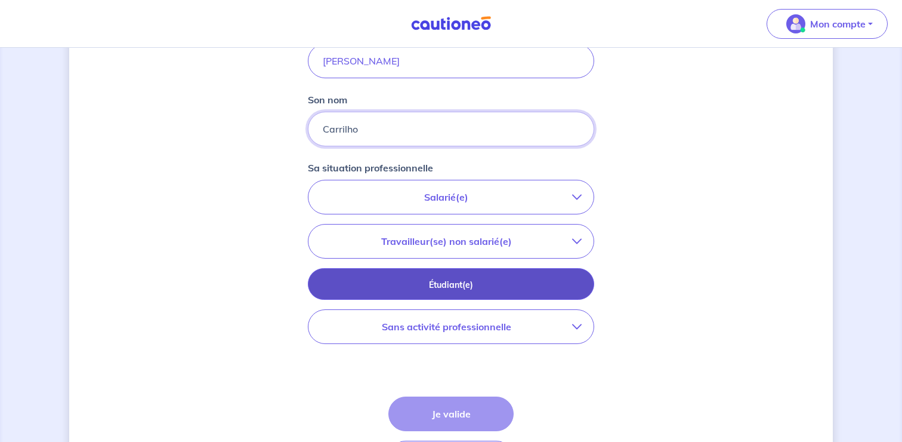
type input "Carrilho"
click at [530, 282] on p "Étudiant(e)" at bounding box center [451, 284] width 257 height 13
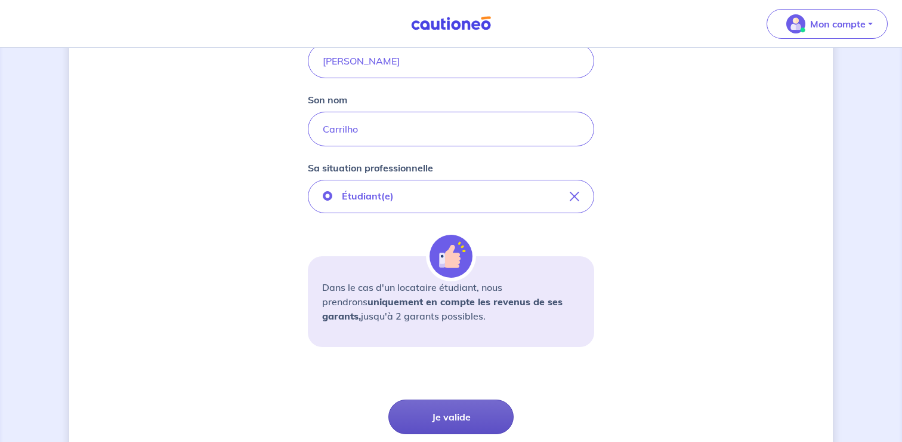
click at [467, 401] on button "Je valide" at bounding box center [450, 416] width 125 height 35
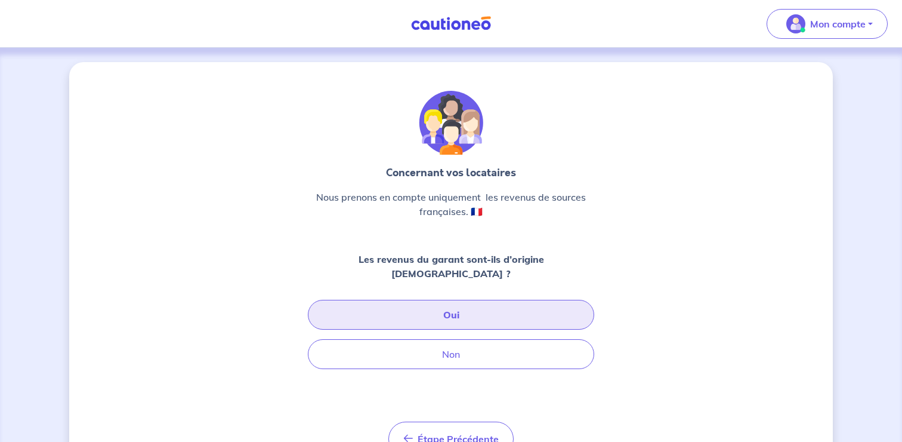
click at [502, 309] on button "Oui" at bounding box center [451, 315] width 286 height 30
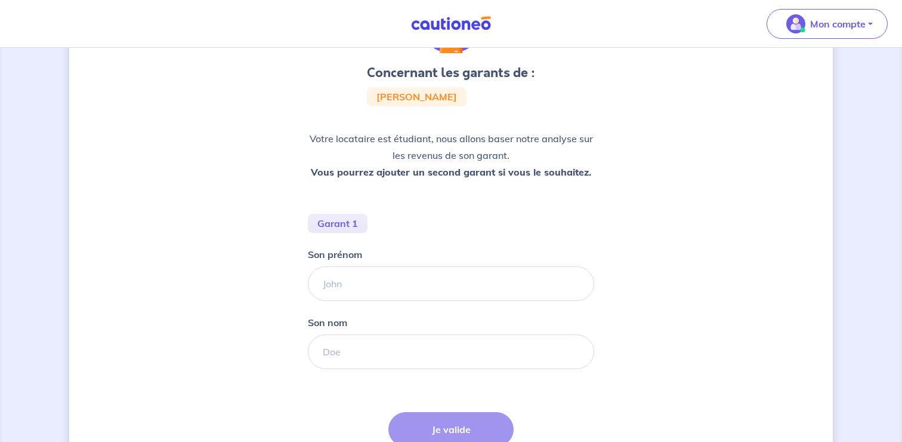
scroll to position [134, 0]
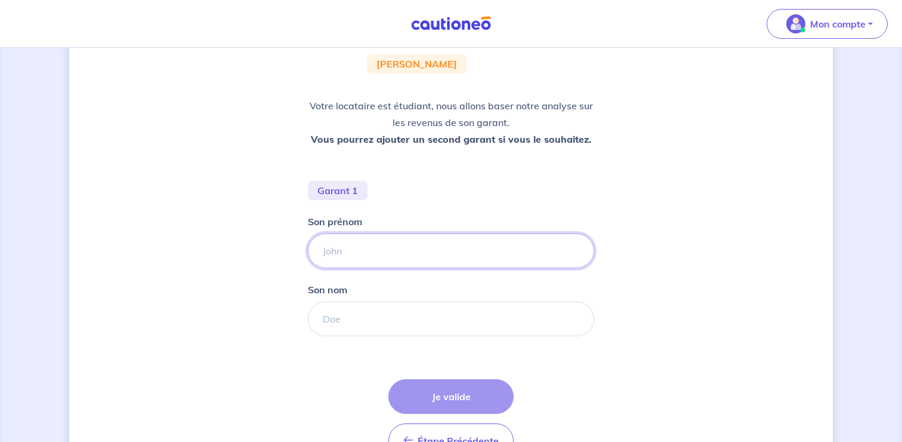
click at [427, 242] on input "Son prénom" at bounding box center [451, 250] width 286 height 35
type input "[PERSON_NAME]"
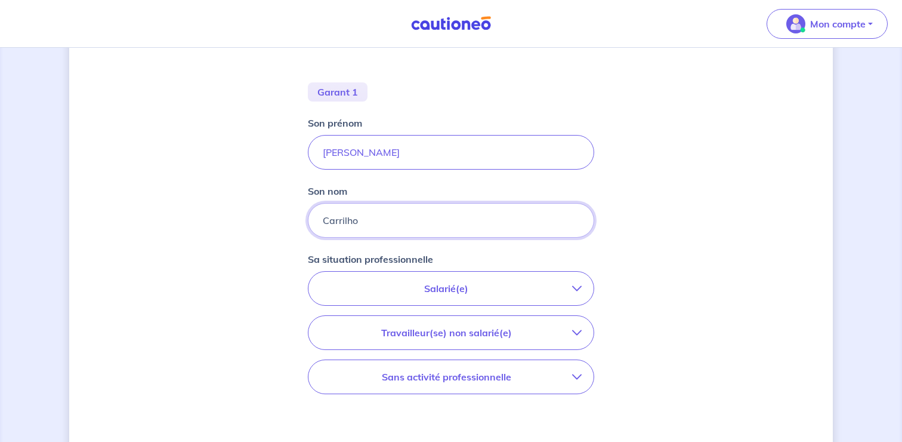
scroll to position [312, 0]
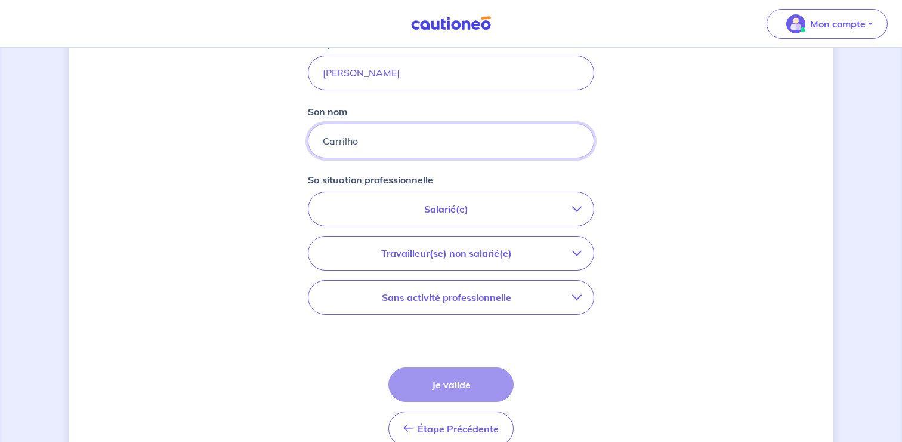
type input "Carrilho"
click at [580, 215] on button "Salarié(e)" at bounding box center [450, 208] width 285 height 33
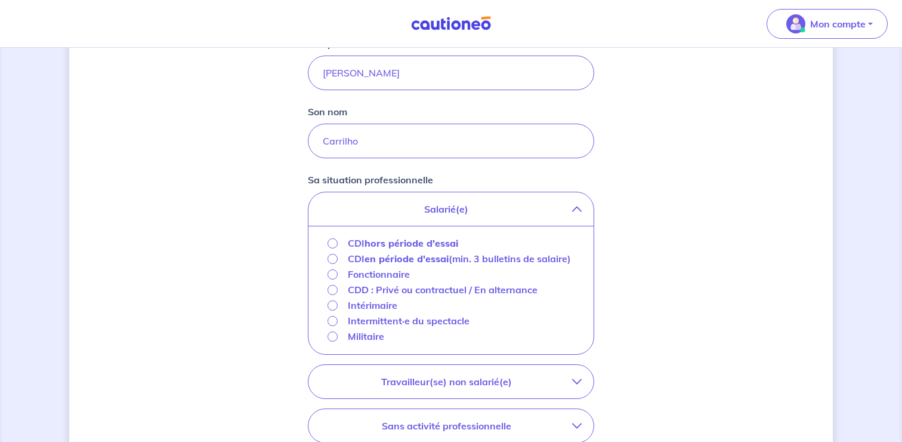
click at [365, 312] on p "Intérimaire" at bounding box center [373, 305] width 50 height 14
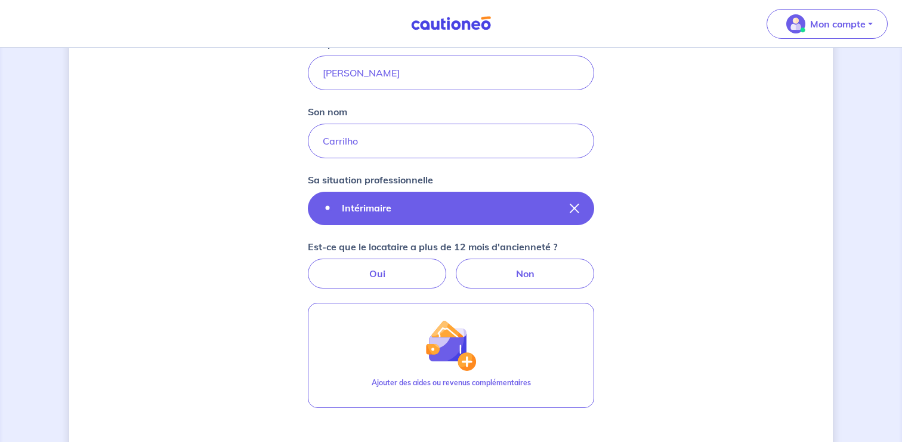
click at [467, 217] on button "Intérimaire" at bounding box center [451, 208] width 286 height 33
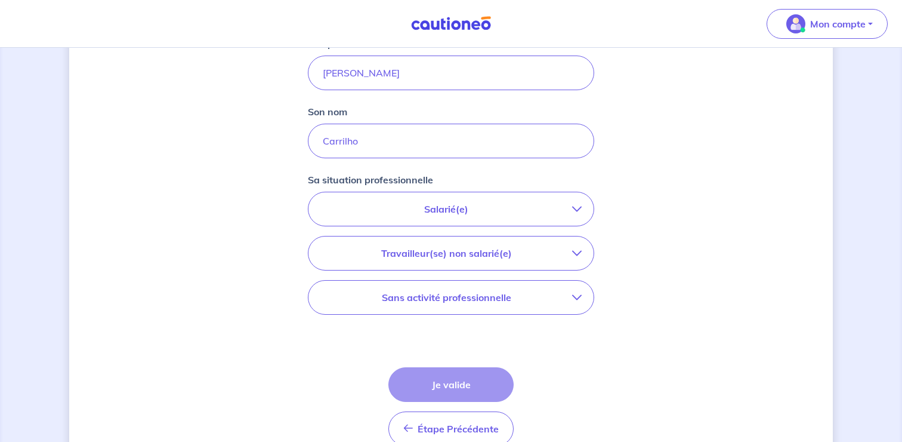
click at [465, 215] on button "Salarié(e)" at bounding box center [450, 208] width 285 height 33
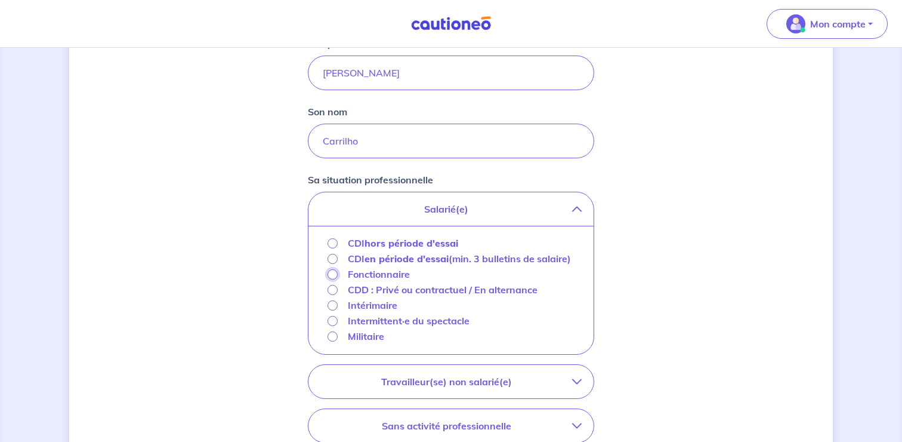
click at [331, 279] on input "Fonctionnaire" at bounding box center [333, 274] width 10 height 10
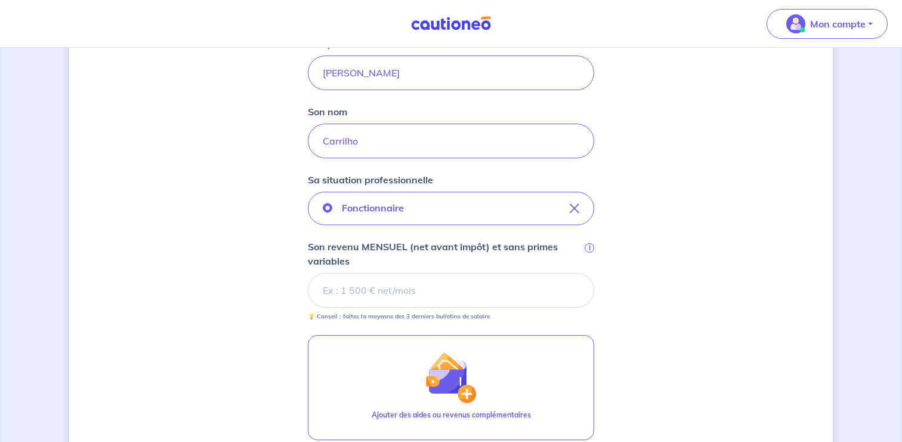
click at [378, 286] on input "Son revenu MENSUEL (net avant impôt) et sans primes variables i" at bounding box center [451, 290] width 286 height 35
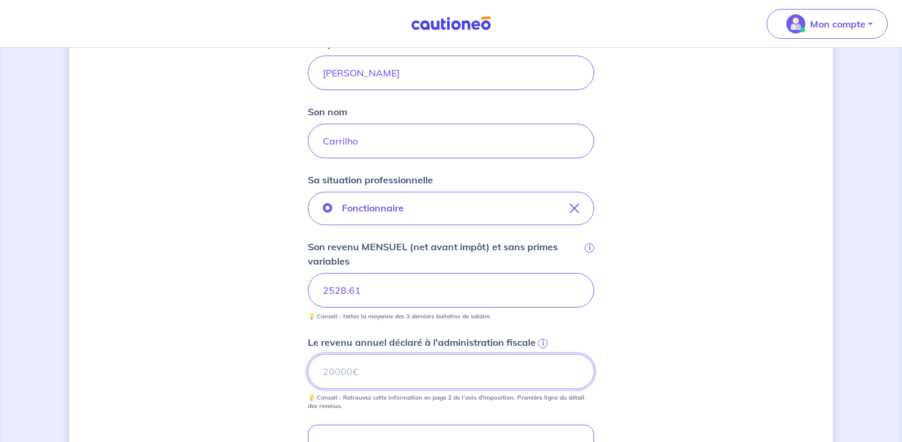
click at [371, 376] on input "Le revenu annuel déclaré à l'administration fiscale i" at bounding box center [451, 371] width 286 height 35
paste input "30207"
type input "30207"
click at [260, 339] on div "Concernant les garants de : [PERSON_NAME] Votre locataire est étudiant, nous al…" at bounding box center [451, 229] width 764 height 958
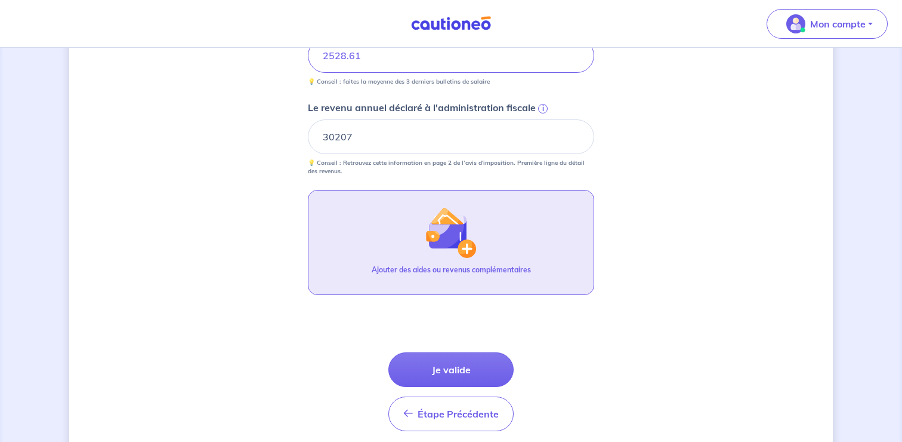
scroll to position [569, 0]
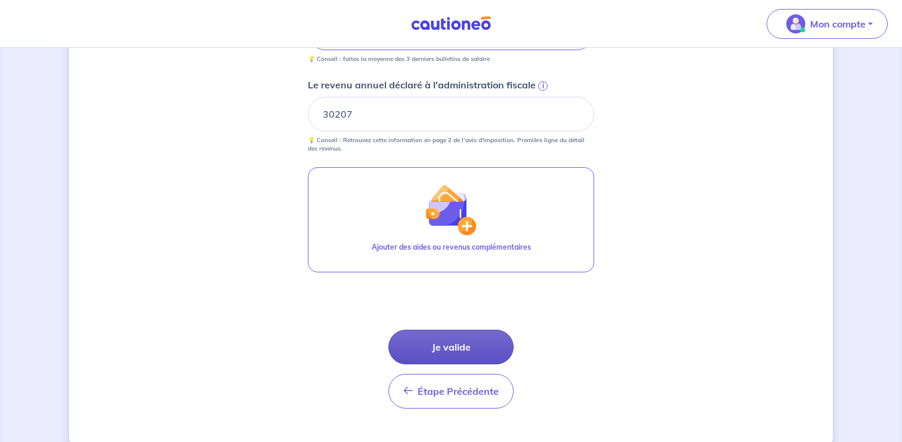
click at [472, 345] on button "Je valide" at bounding box center [450, 346] width 125 height 35
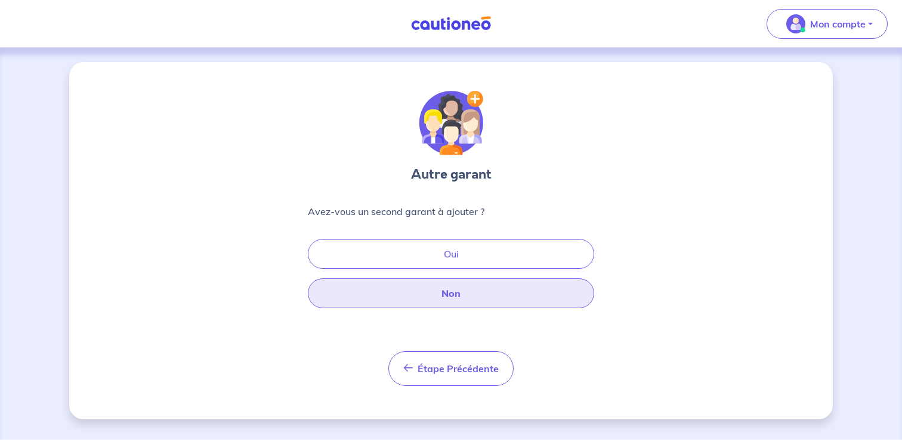
click at [526, 294] on button "Non" at bounding box center [451, 293] width 286 height 30
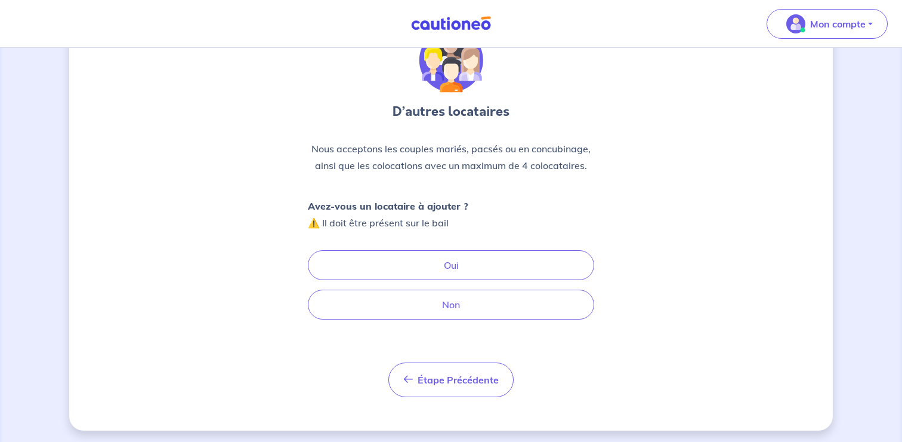
scroll to position [66, 0]
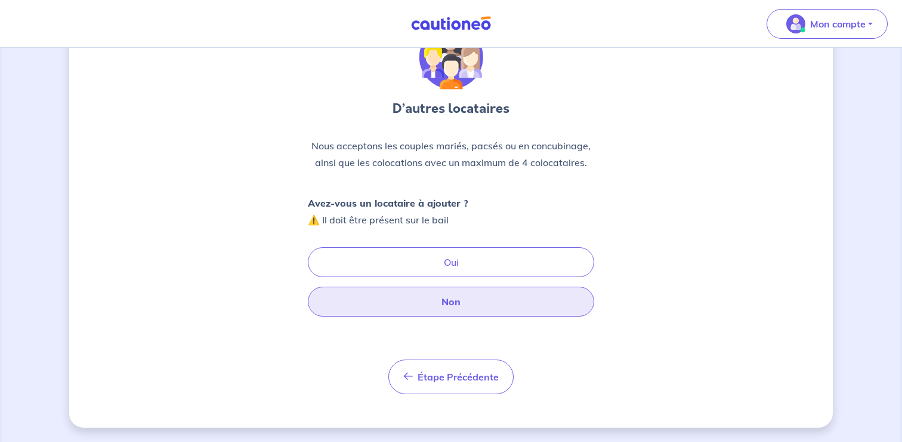
click at [514, 303] on button "Non" at bounding box center [451, 301] width 286 height 30
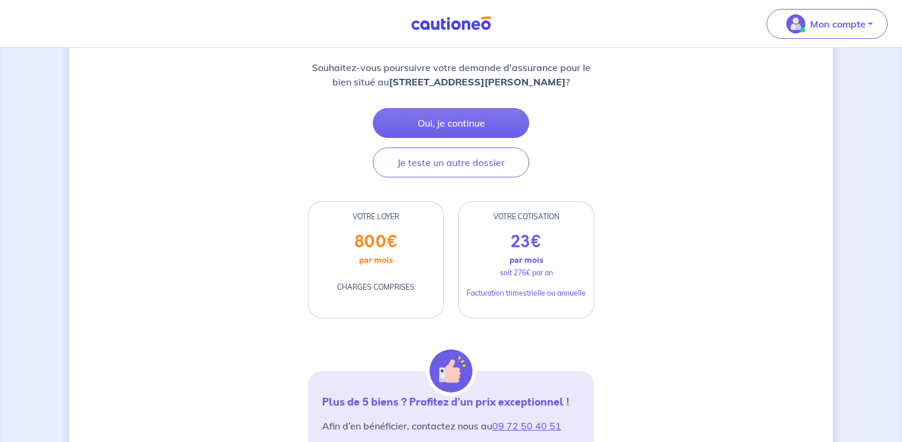
scroll to position [159, 0]
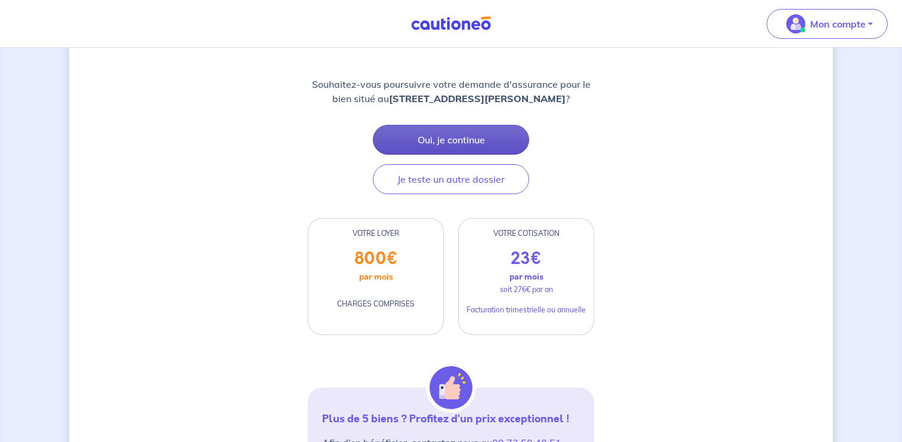
click at [459, 155] on button "Oui, je continue" at bounding box center [451, 140] width 156 height 30
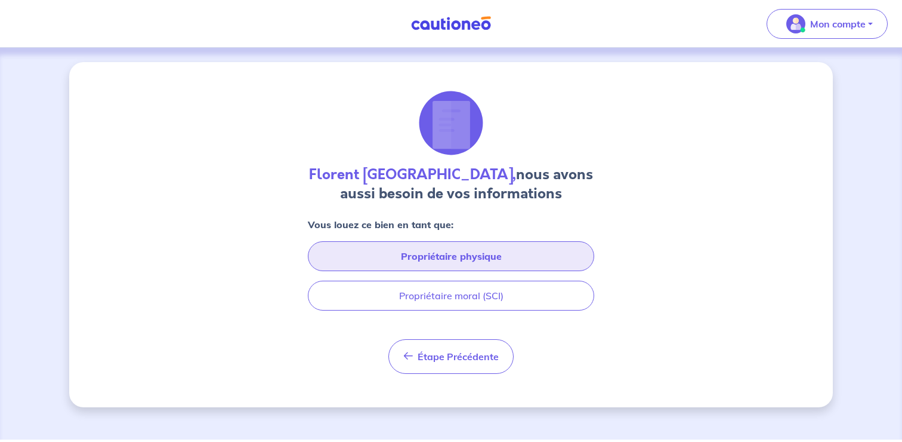
click at [515, 255] on button "Propriétaire physique" at bounding box center [451, 256] width 286 height 30
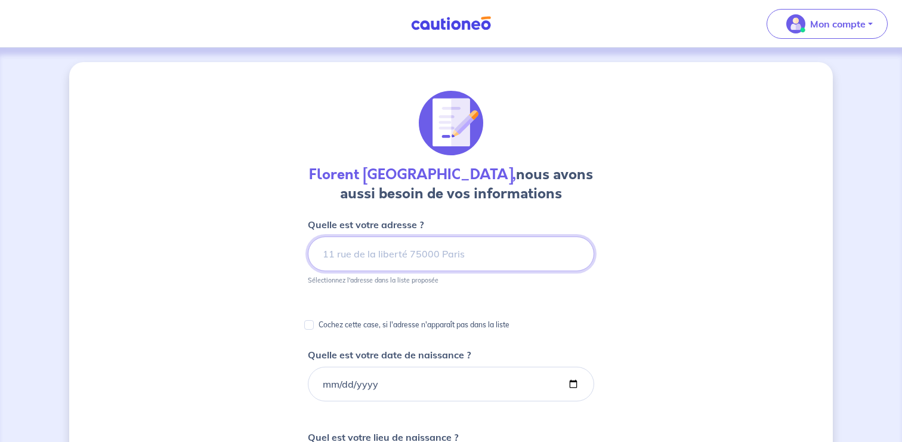
type input "1"
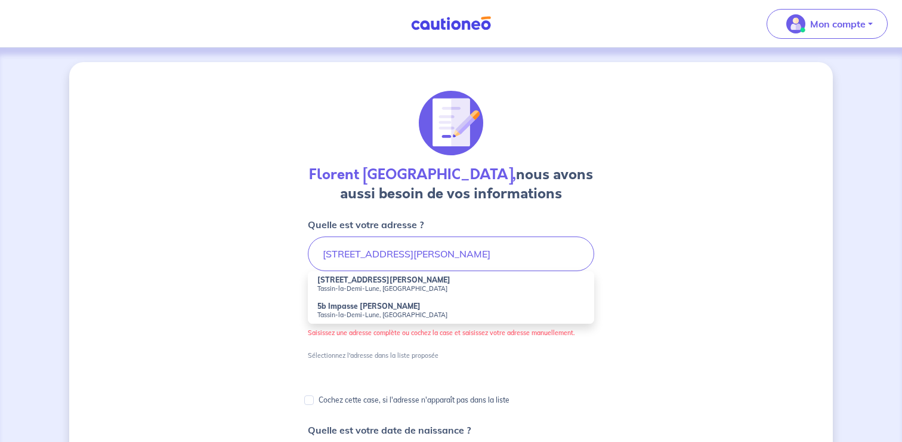
click at [436, 288] on small "Tassin-la-Demi-Lune, [GEOGRAPHIC_DATA]" at bounding box center [450, 288] width 267 height 8
type input "[STREET_ADDRESS][PERSON_NAME]"
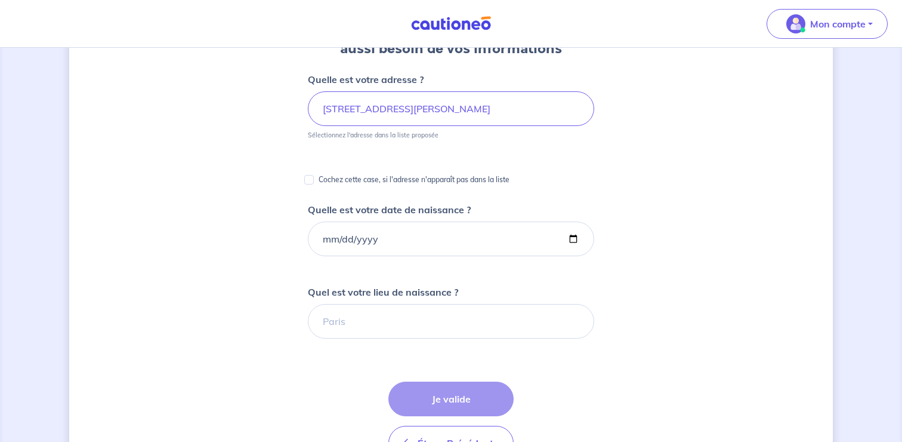
scroll to position [162, 0]
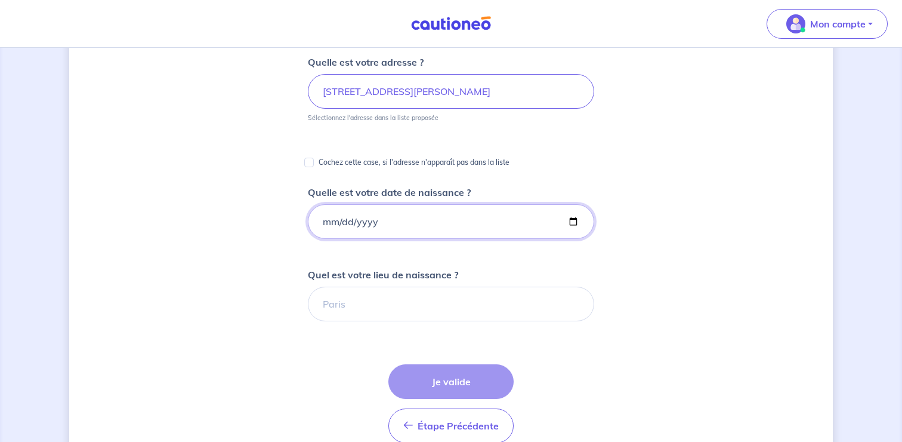
click at [412, 222] on input "Quelle est votre date de naissance ?" at bounding box center [451, 221] width 286 height 35
type input "[DATE]"
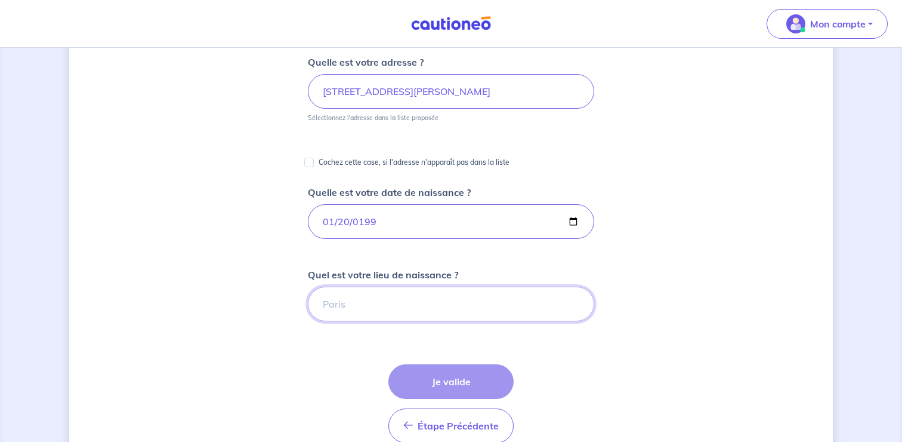
click at [384, 311] on input "Quel est votre lieu de naissance ?" at bounding box center [451, 303] width 286 height 35
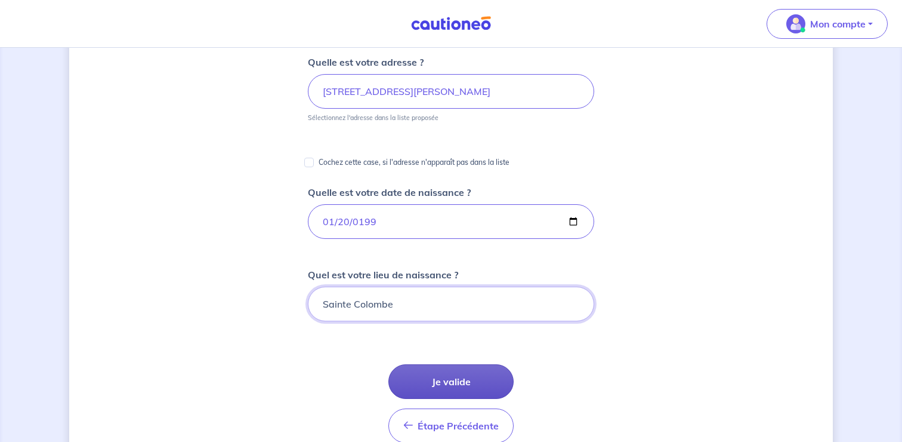
type input "Sainte Colombe"
click at [443, 381] on button "Je valide" at bounding box center [450, 381] width 125 height 35
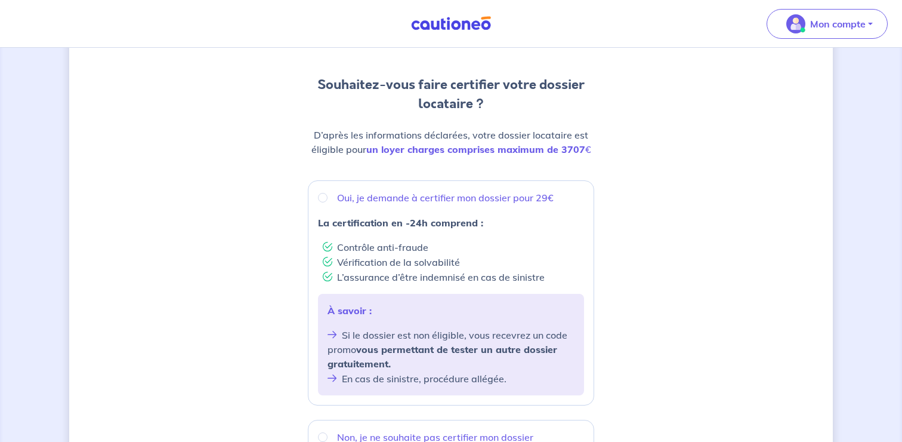
scroll to position [138, 0]
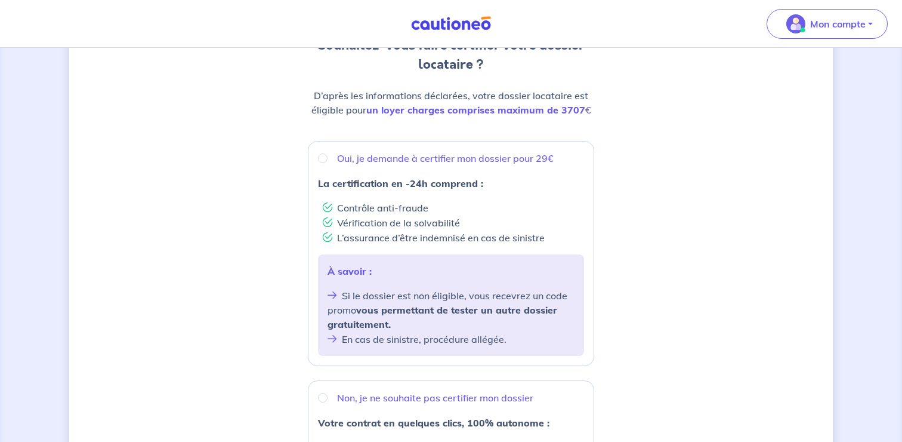
click at [510, 159] on p "Oui, je demande à certifier mon dossier pour 29€" at bounding box center [445, 158] width 217 height 14
click at [328, 159] on input "Oui, je demande à certifier mon dossier pour 29€" at bounding box center [323, 158] width 10 height 10
radio input "true"
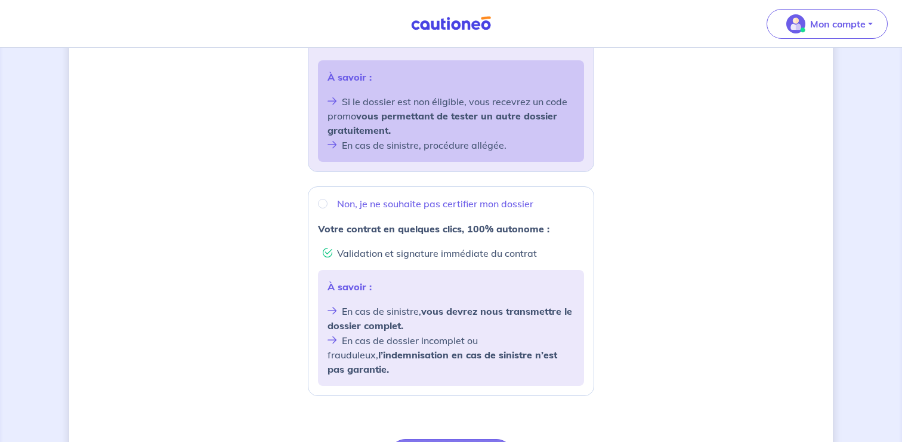
scroll to position [341, 0]
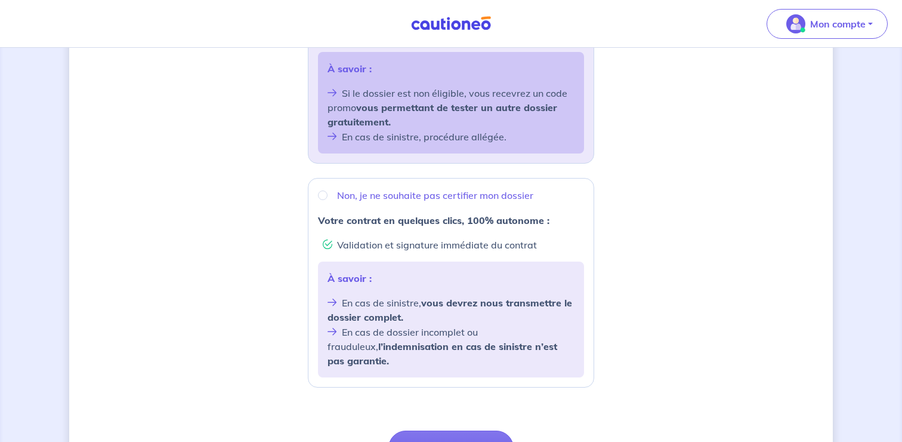
click at [479, 199] on p "Non, je ne souhaite pas certifier mon dossier" at bounding box center [435, 195] width 196 height 14
click at [328, 199] on input "Non, je ne souhaite pas certifier mon dossier" at bounding box center [323, 195] width 10 height 10
radio input "true"
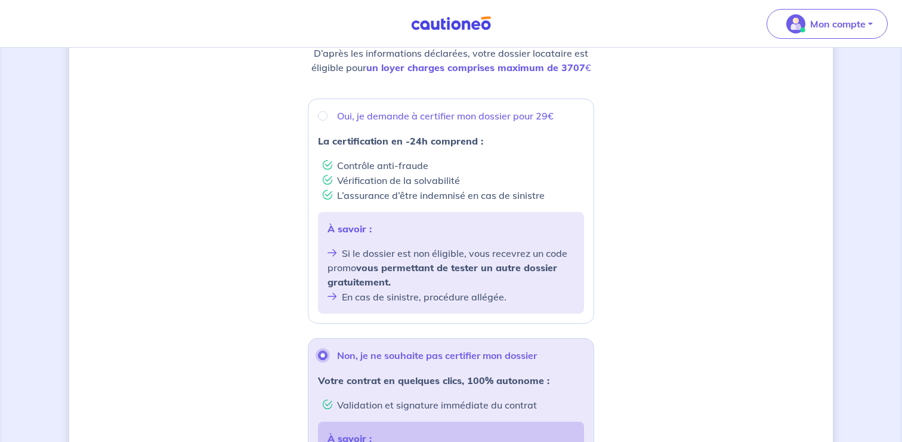
scroll to position [161, 0]
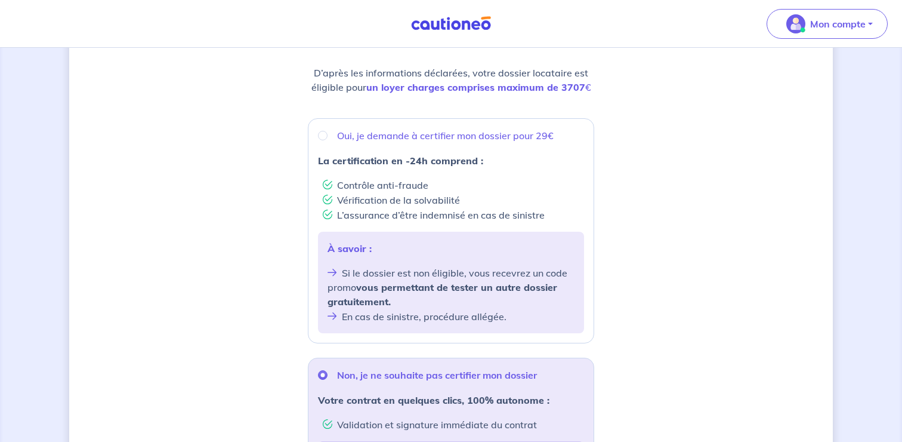
click at [465, 144] on div "Oui, je demande à certifier mon dossier pour 29€ La certification en -24h compr…" at bounding box center [451, 230] width 286 height 225
radio input "true"
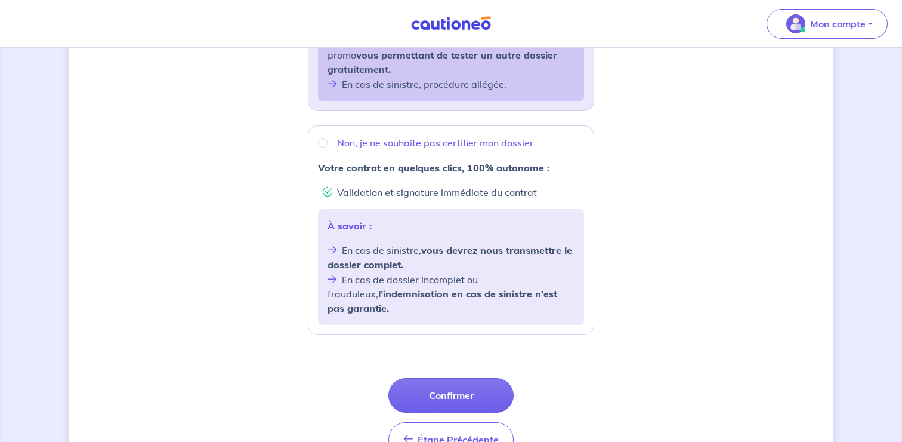
scroll to position [406, 0]
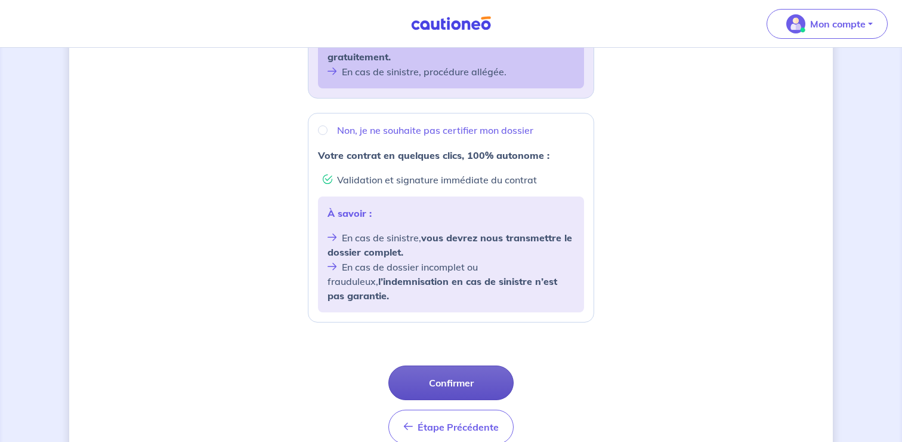
click at [433, 372] on button "Confirmer" at bounding box center [450, 382] width 125 height 35
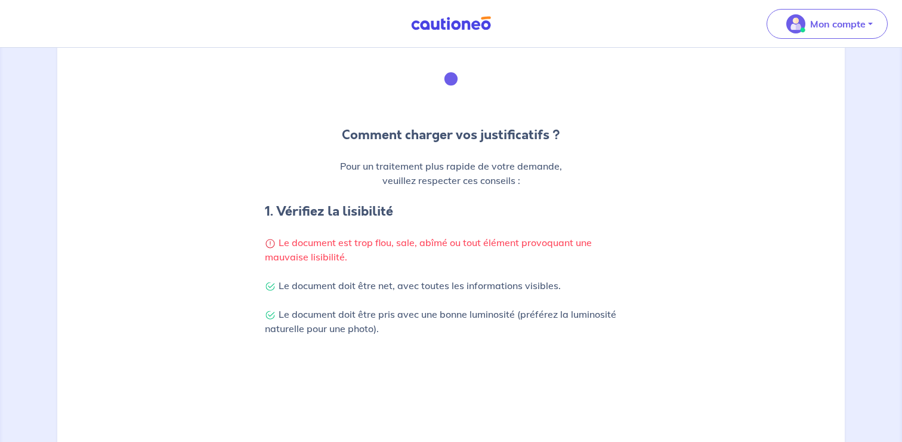
scroll to position [112, 0]
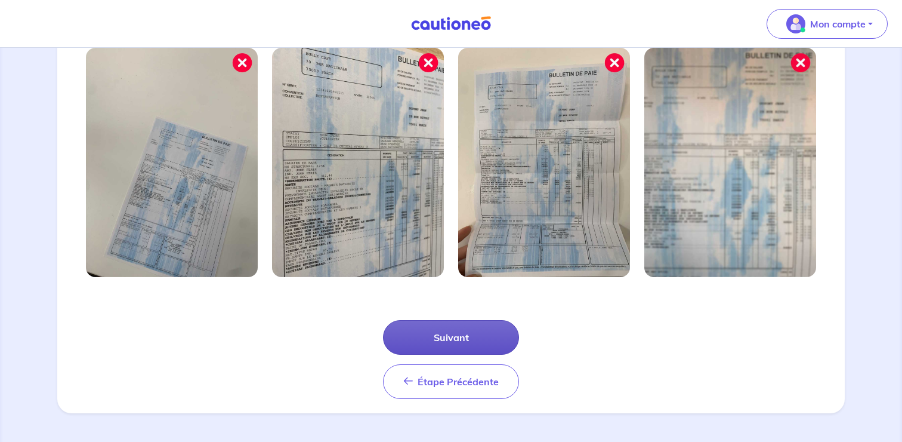
click at [477, 332] on button "Suivant" at bounding box center [451, 337] width 136 height 35
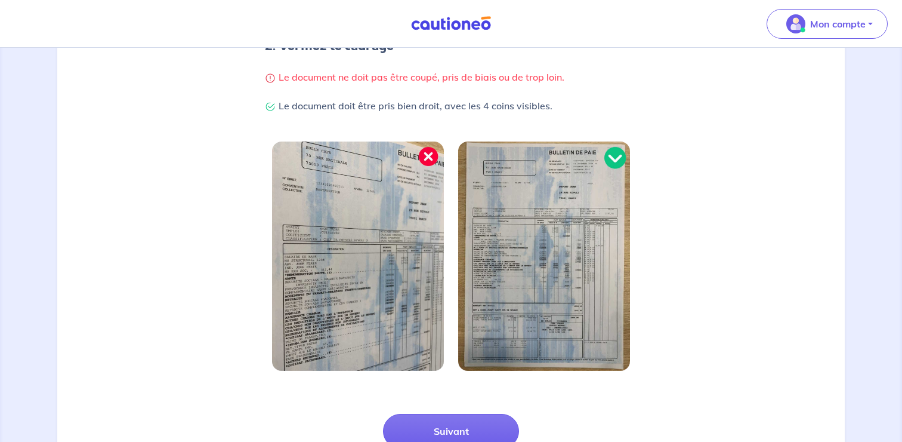
scroll to position [291, 0]
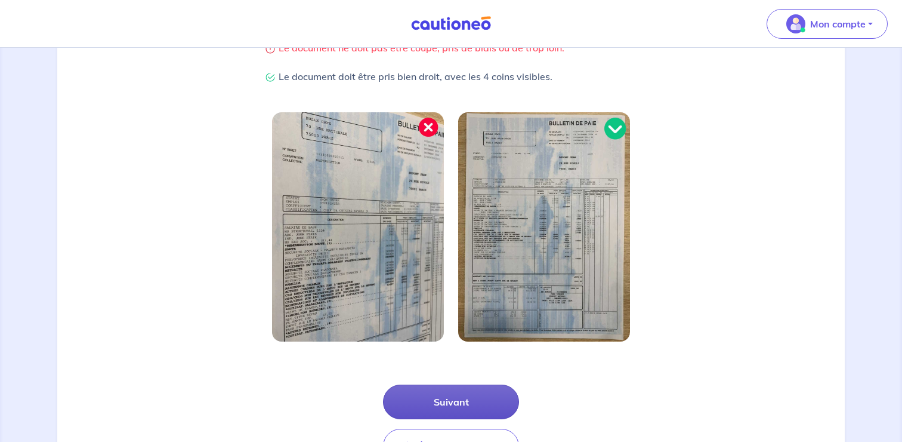
click at [439, 399] on button "Suivant" at bounding box center [451, 401] width 136 height 35
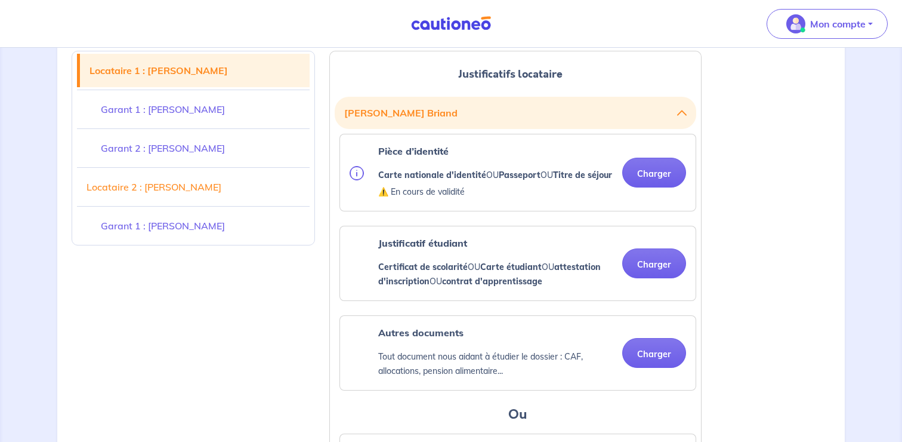
scroll to position [308, 0]
click at [663, 183] on button "Charger" at bounding box center [654, 172] width 64 height 30
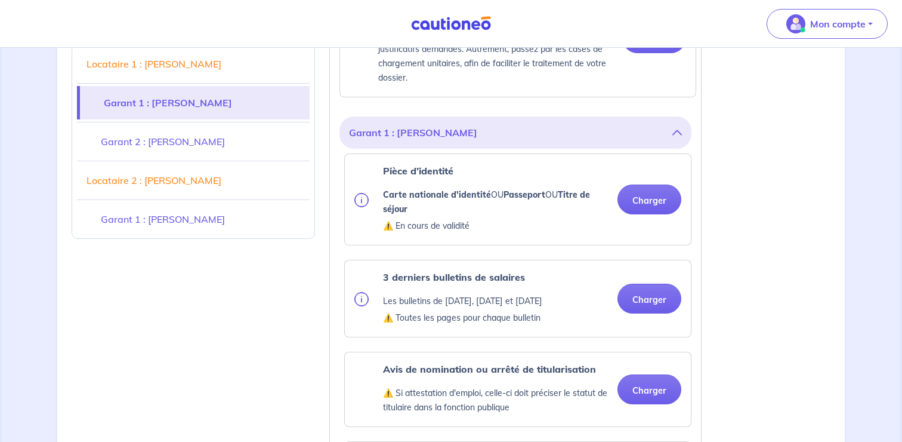
scroll to position [805, 0]
click at [646, 215] on button "Charger" at bounding box center [650, 201] width 64 height 30
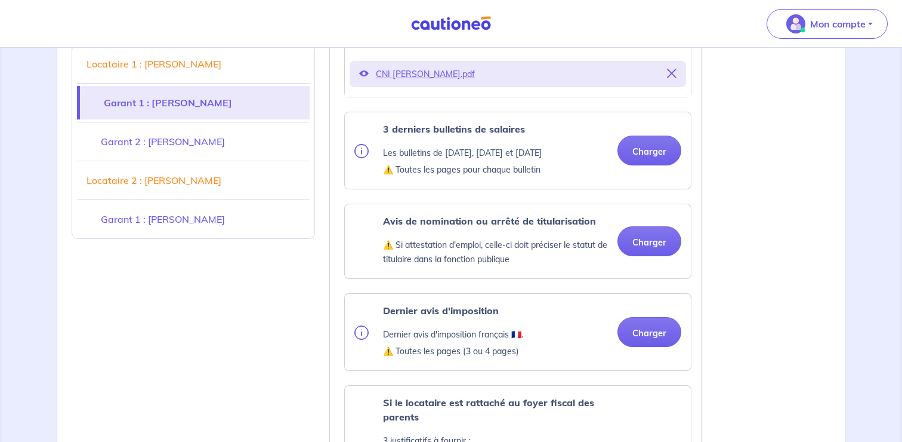
scroll to position [999, 0]
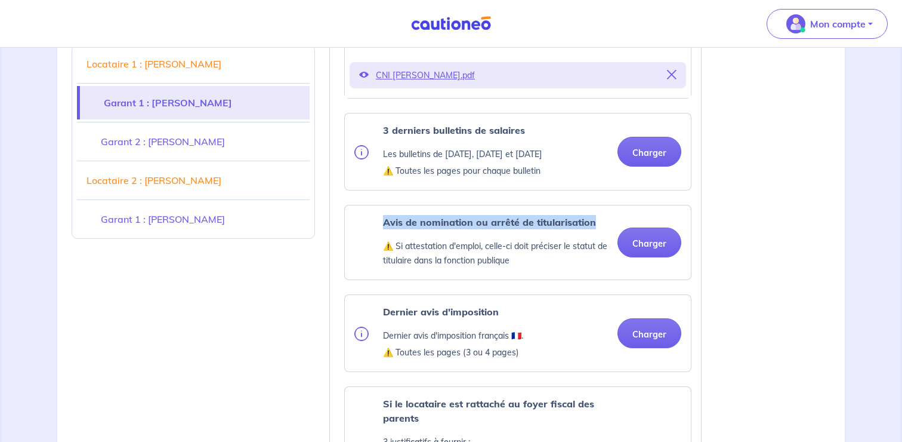
drag, startPoint x: 382, startPoint y: 235, endPoint x: 597, endPoint y: 246, distance: 215.7
click at [597, 246] on div "Avis de nomination ou arrêté de titularisation ⚠️ Si attestation d'emploi, cell…" at bounding box center [481, 242] width 254 height 55
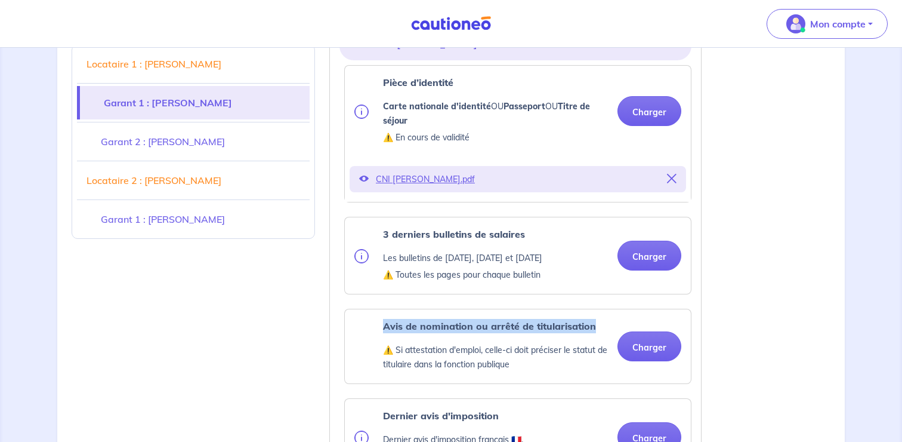
scroll to position [889, 0]
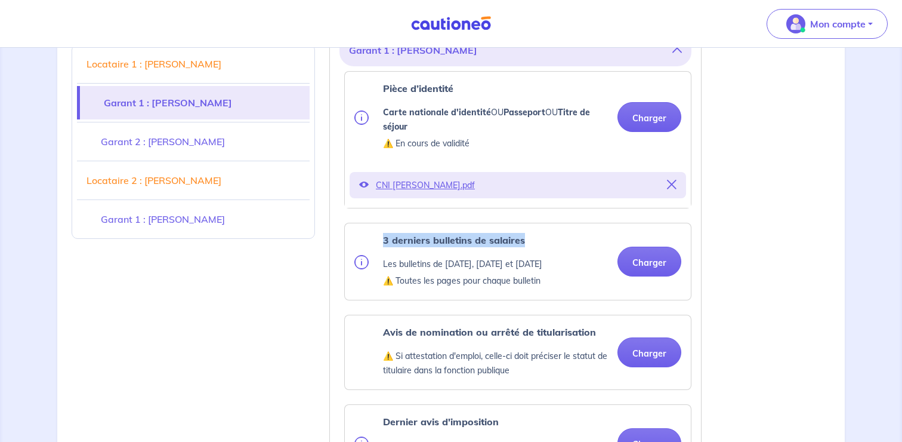
drag, startPoint x: 384, startPoint y: 257, endPoint x: 532, endPoint y: 262, distance: 148.7
click at [532, 262] on div "3 derniers bulletins de salaires Les bulletins de [DATE], [DATE] et [DATE] ⚠️ T…" at bounding box center [462, 261] width 159 height 57
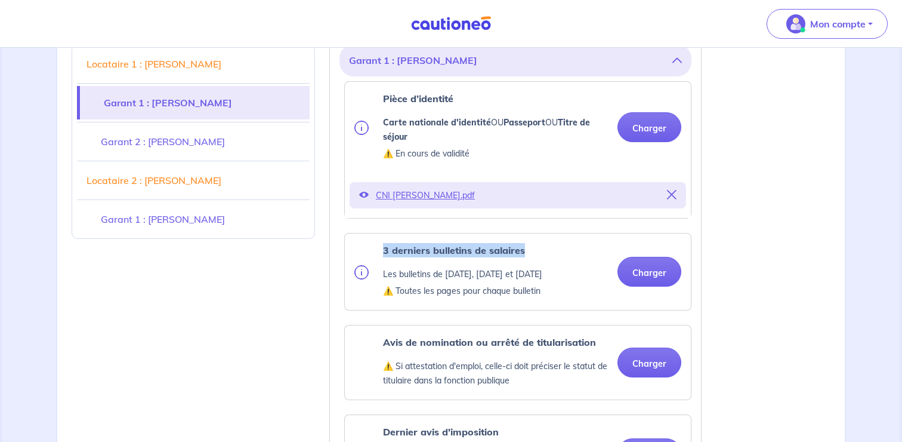
click at [230, 73] on link "Locataire 1 : [PERSON_NAME]" at bounding box center [193, 63] width 233 height 33
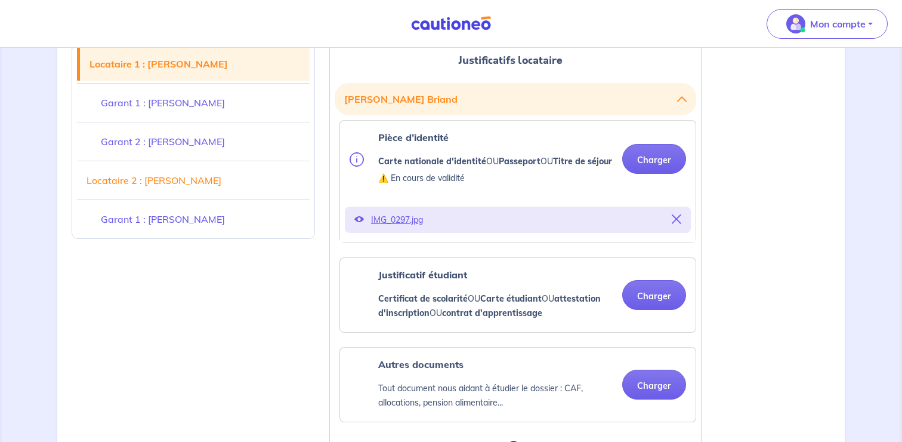
scroll to position [295, 0]
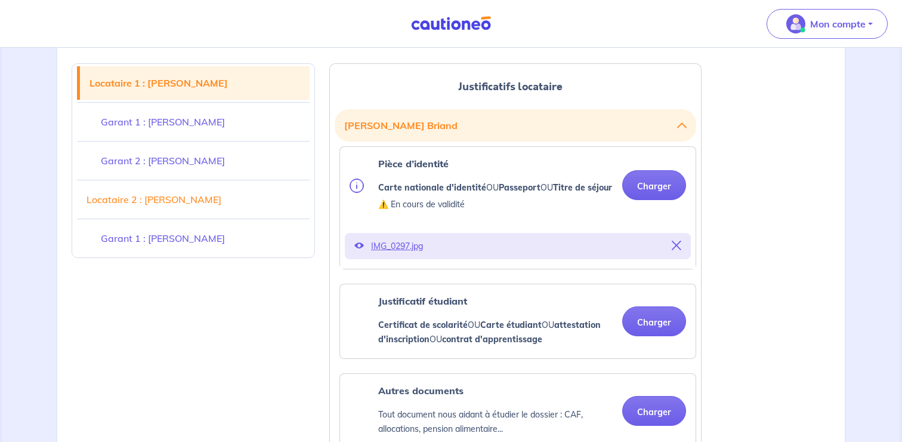
click at [256, 118] on link "Garant 1 : [PERSON_NAME]" at bounding box center [193, 121] width 233 height 33
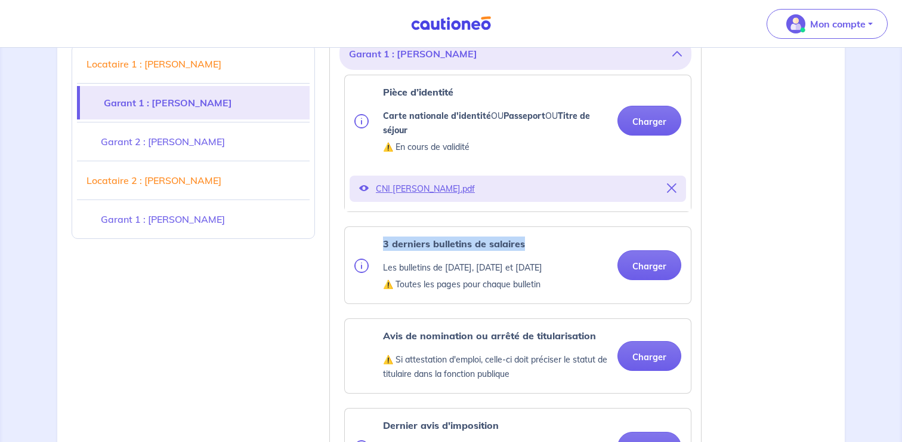
scroll to position [888, 0]
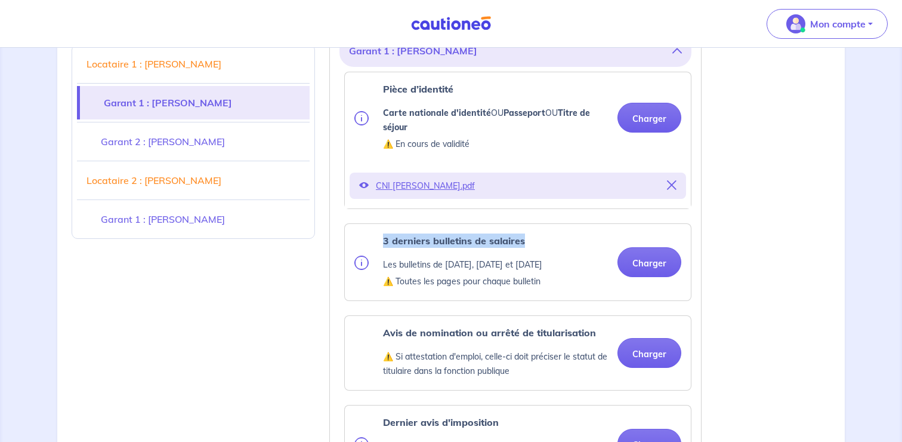
copy strong "3 derniers bulletins de salaires"
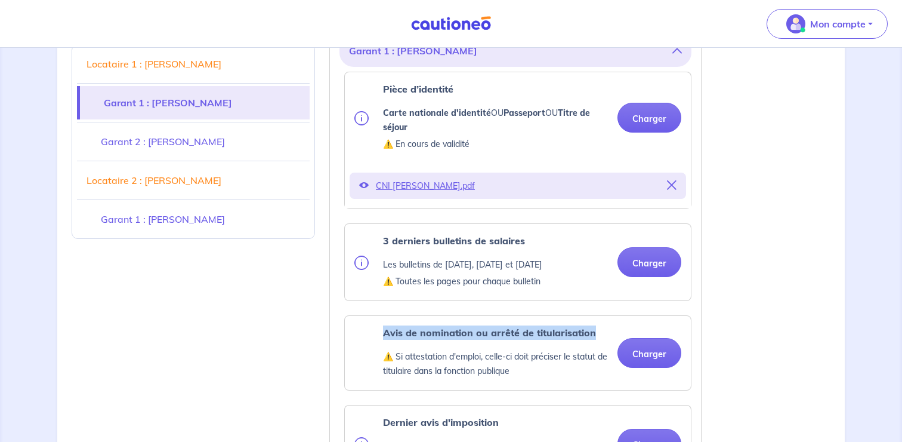
drag, startPoint x: 383, startPoint y: 348, endPoint x: 593, endPoint y: 352, distance: 210.1
click at [593, 338] on strong "Avis de nomination ou arrêté de titularisation" at bounding box center [489, 332] width 213 height 12
copy strong "Avis de nomination ou arrêté de titularisation"
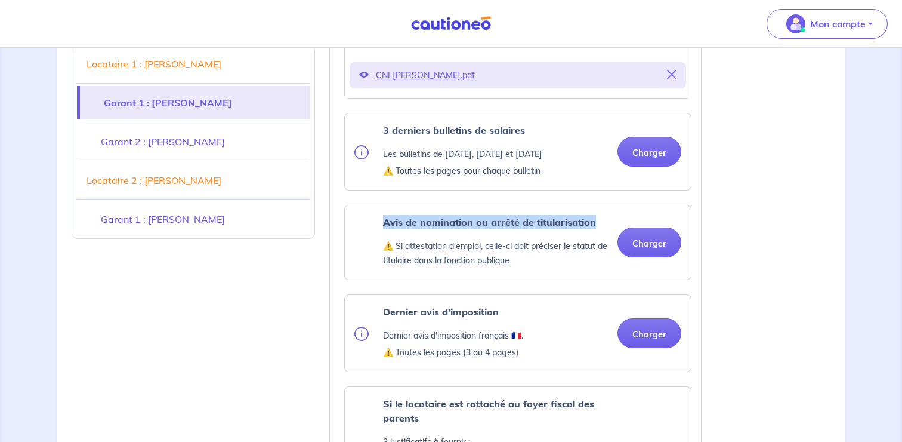
scroll to position [1047, 0]
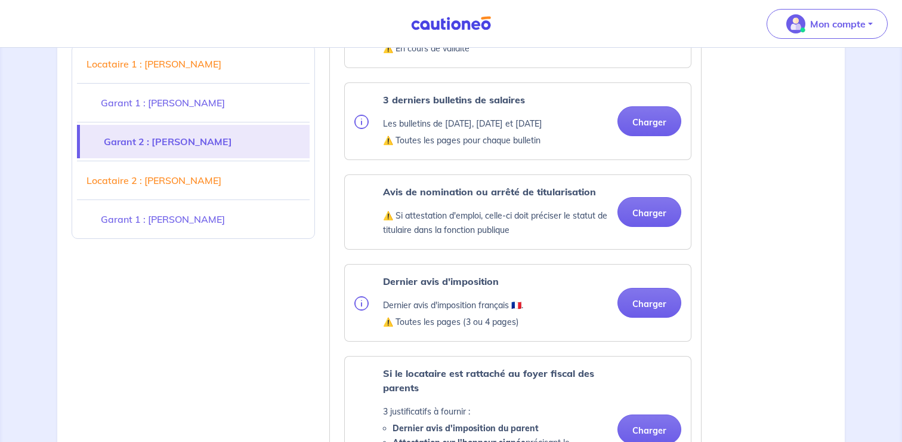
scroll to position [1740, 0]
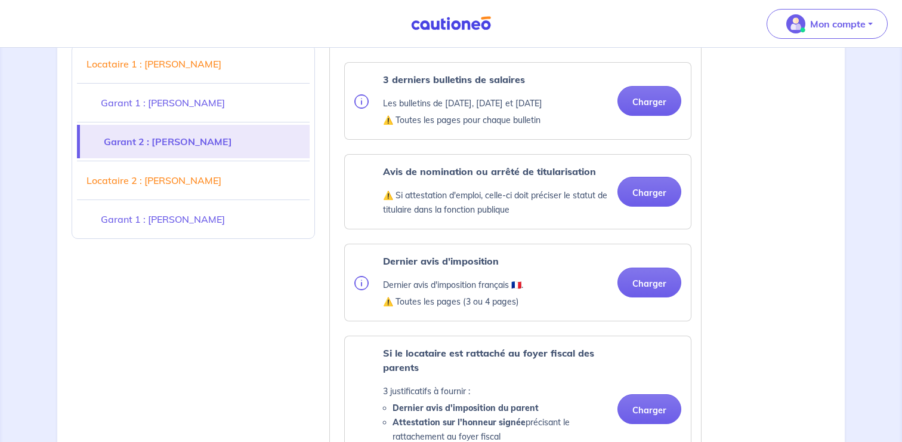
click at [217, 103] on link "Garant 1 : [PERSON_NAME]" at bounding box center [193, 102] width 233 height 33
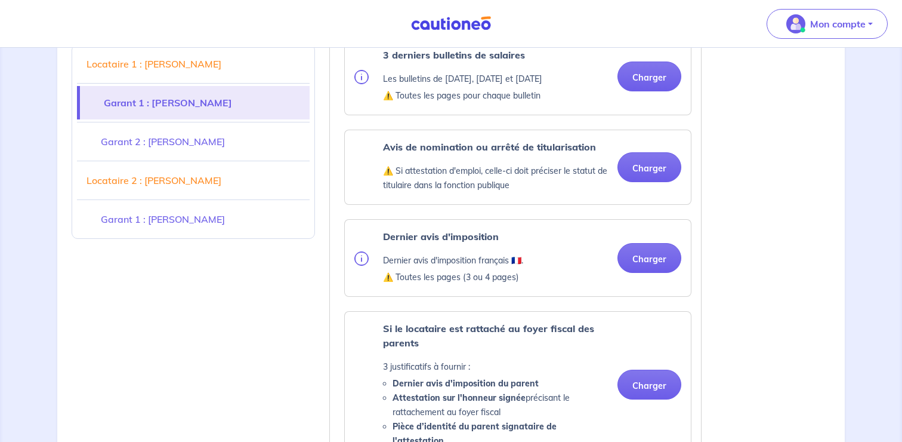
scroll to position [1100, 0]
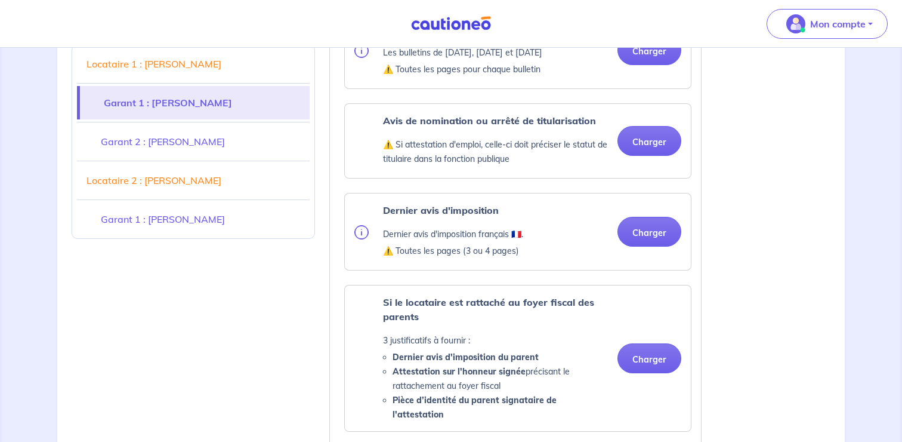
click at [365, 239] on img at bounding box center [361, 232] width 14 height 14
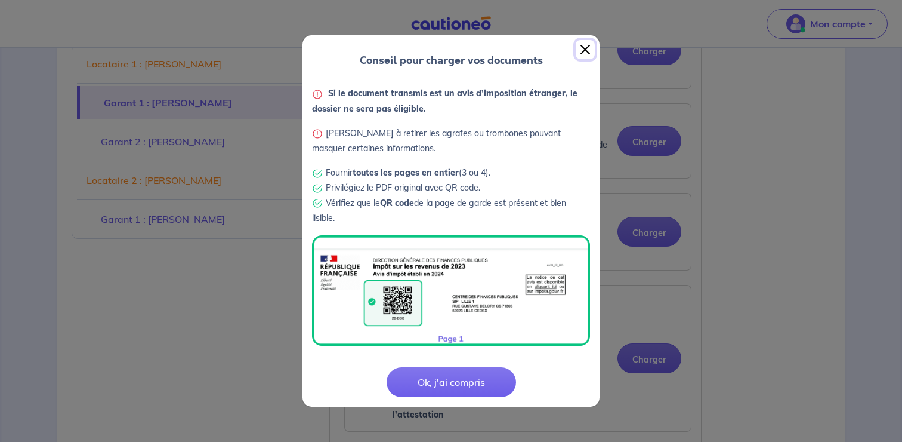
click at [584, 49] on button "Close" at bounding box center [585, 49] width 19 height 19
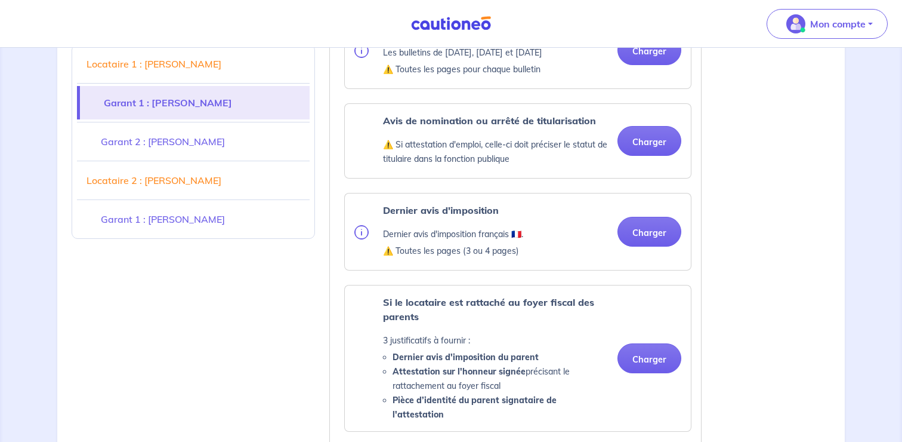
scroll to position [1090, 0]
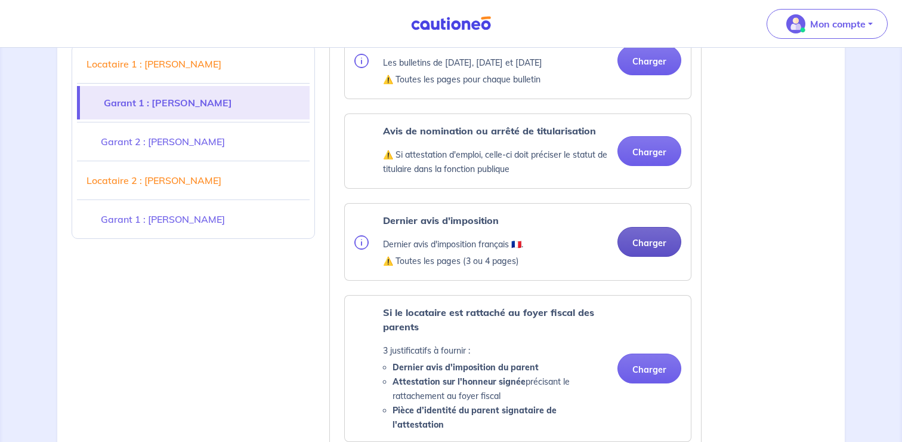
click at [640, 254] on button "Charger" at bounding box center [650, 242] width 64 height 30
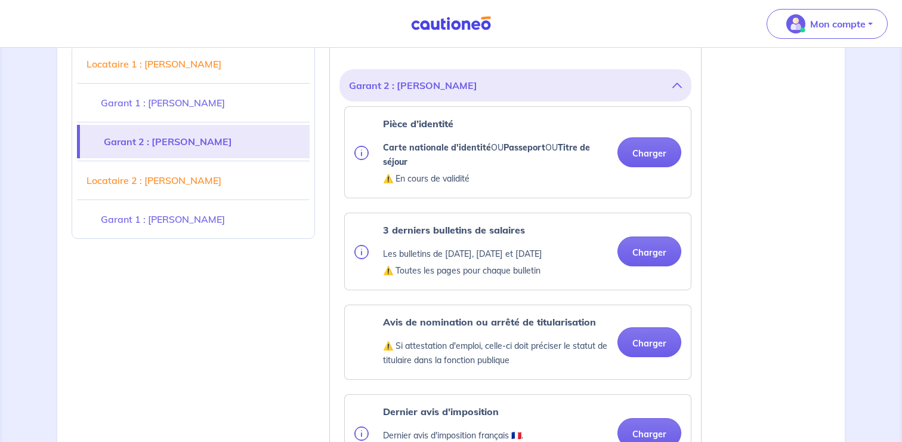
scroll to position [1640, 0]
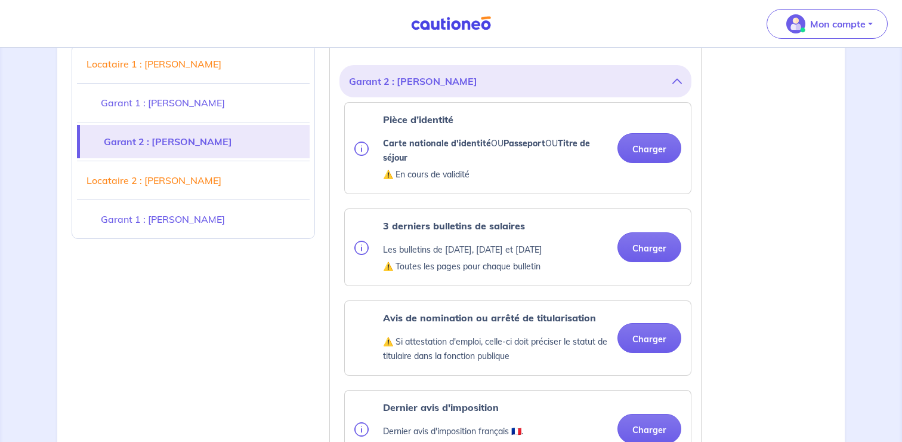
click at [643, 166] on div "Pièce d’identité Carte nationale d'identité OU Passeport OU Titre de séjour ⚠️ …" at bounding box center [517, 148] width 327 height 72
click at [649, 153] on button "Charger" at bounding box center [650, 148] width 64 height 30
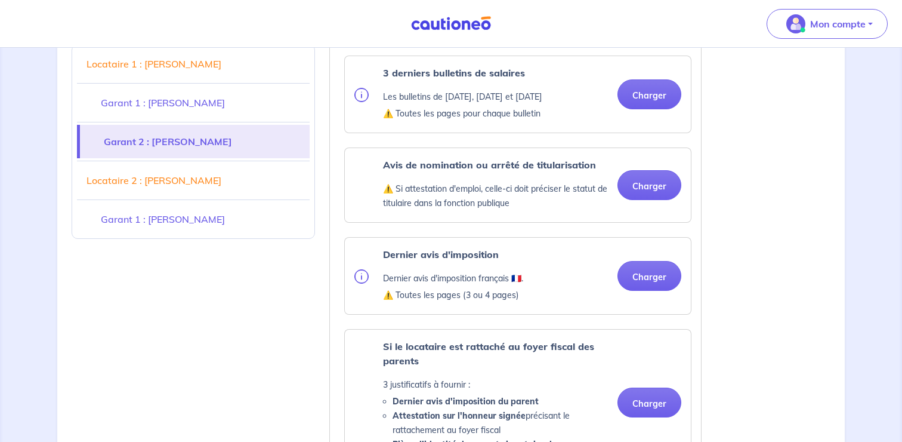
scroll to position [1841, 0]
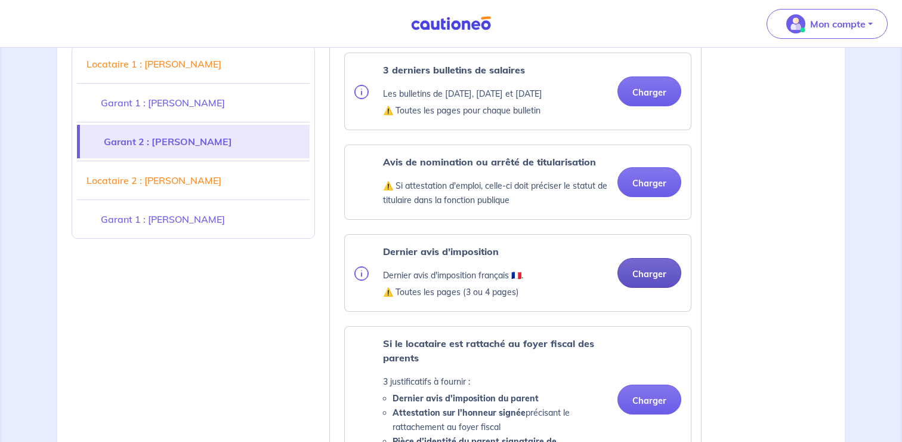
click at [640, 278] on button "Charger" at bounding box center [650, 273] width 64 height 30
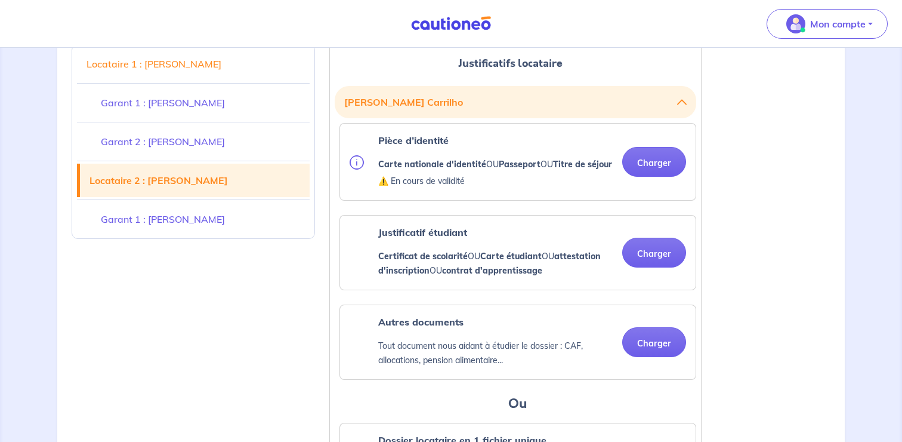
scroll to position [2433, 0]
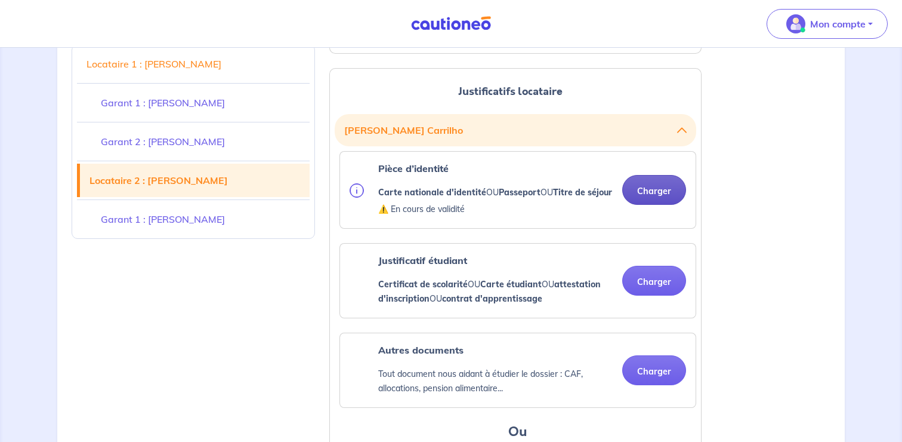
click at [652, 181] on button "Charger" at bounding box center [654, 190] width 64 height 30
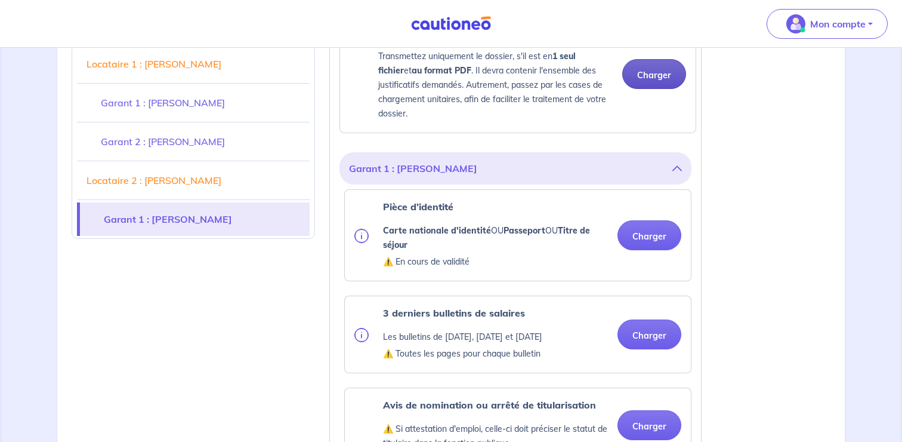
scroll to position [2958, 0]
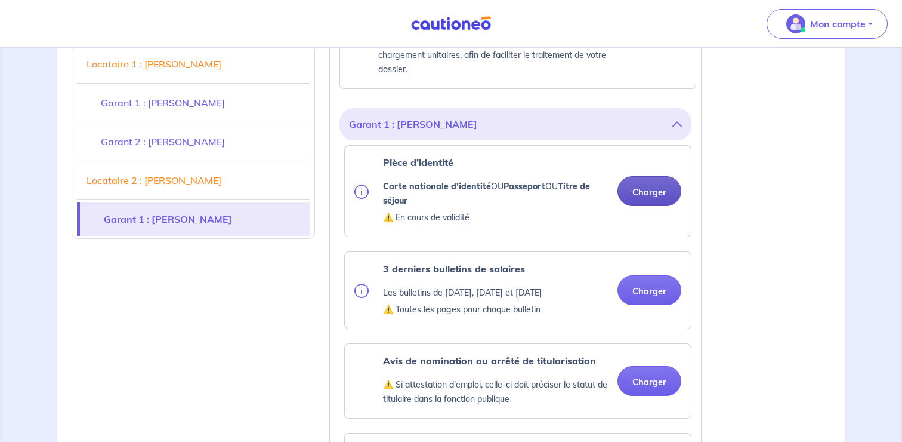
click at [650, 196] on button "Charger" at bounding box center [650, 191] width 64 height 30
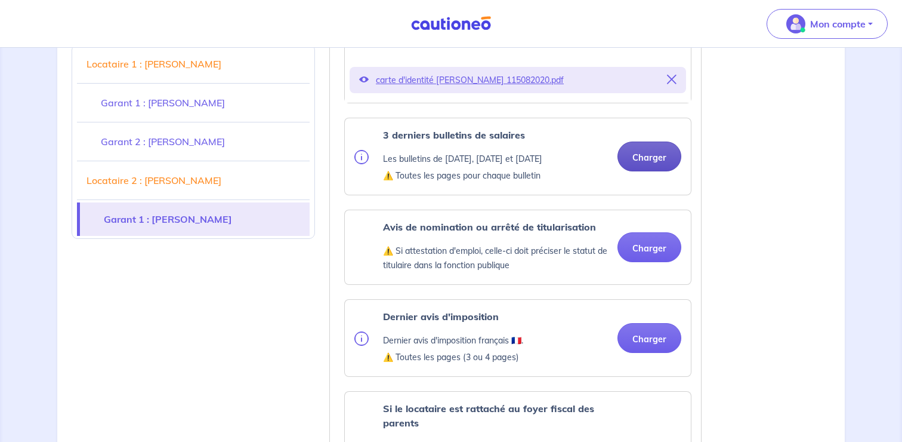
scroll to position [3186, 0]
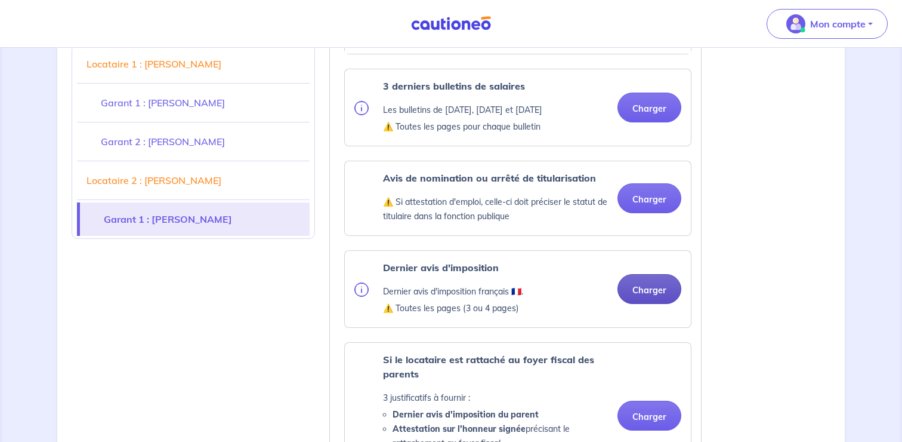
click at [643, 289] on button "Charger" at bounding box center [650, 289] width 64 height 30
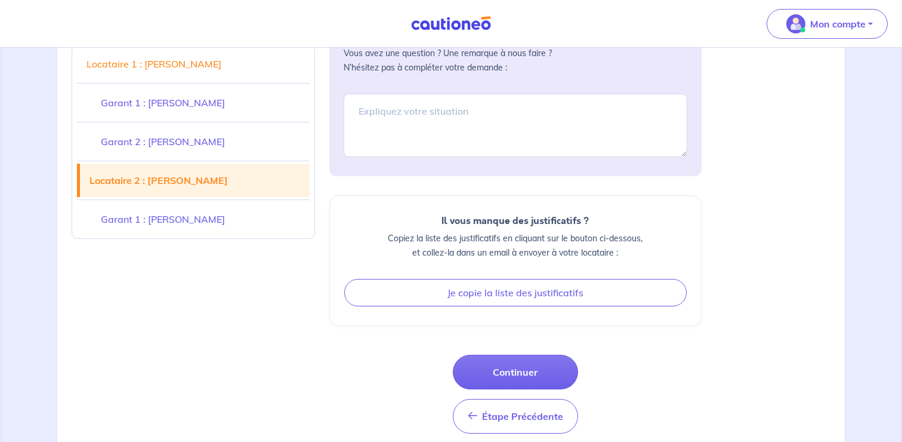
scroll to position [3873, 0]
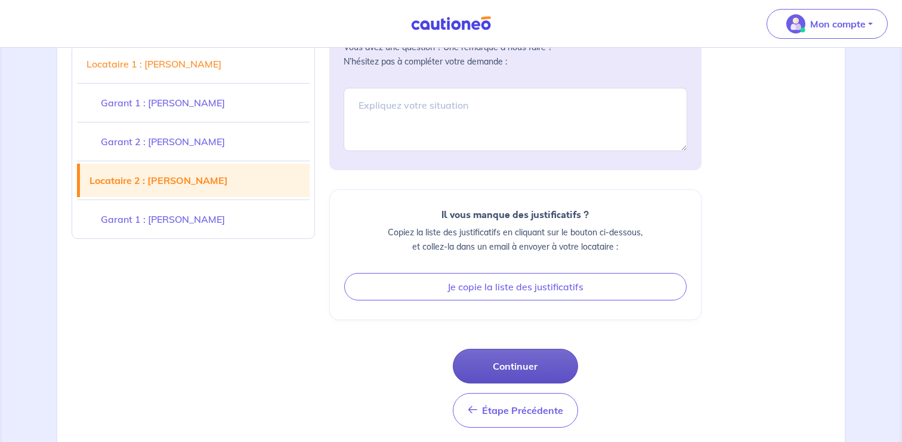
click at [532, 348] on button "Continuer" at bounding box center [515, 365] width 125 height 35
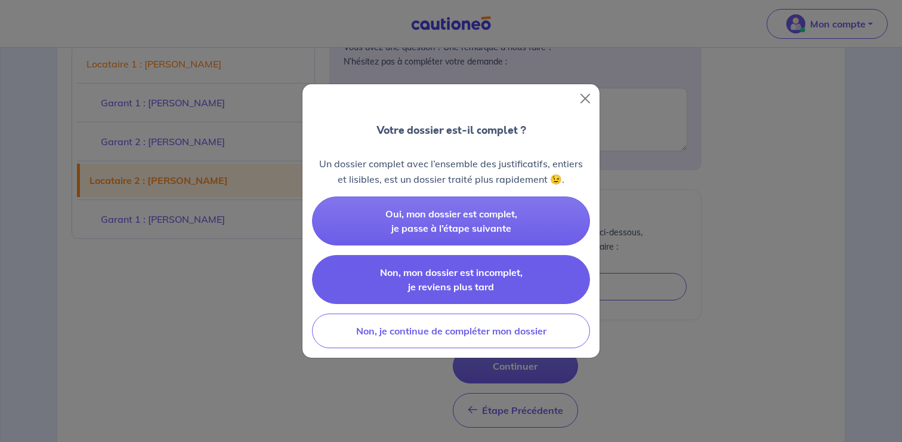
click at [521, 291] on button "Non, mon dossier est incomplet, je reviens plus tard" at bounding box center [451, 279] width 278 height 49
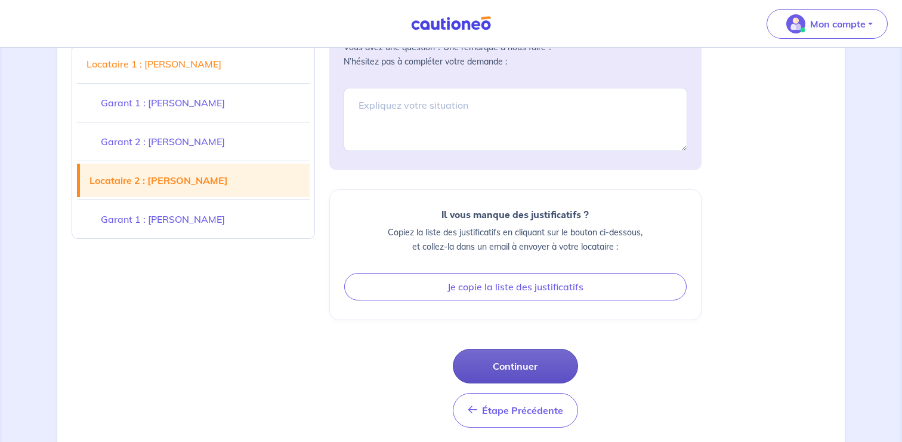
click at [521, 353] on button "Continuer" at bounding box center [515, 365] width 125 height 35
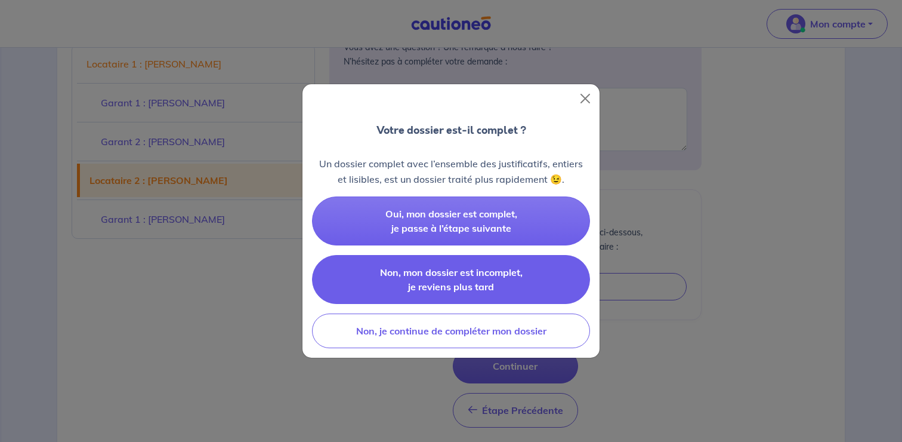
click at [465, 277] on span "Non, mon dossier est incomplet, je reviens plus tard" at bounding box center [451, 279] width 143 height 26
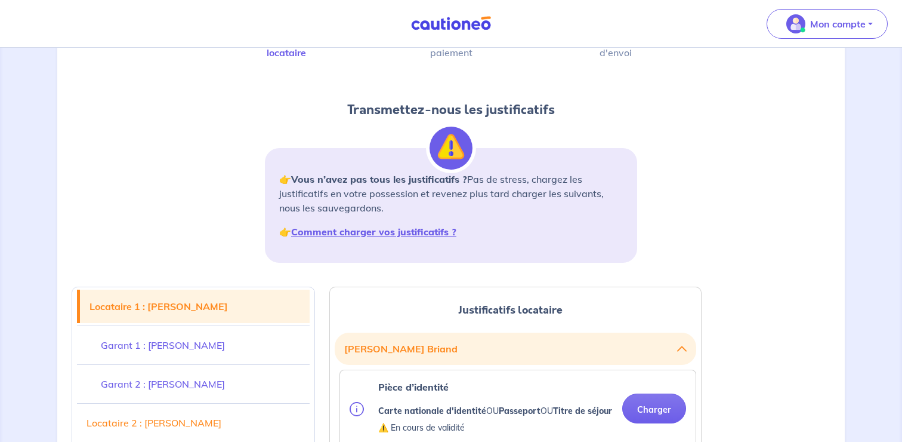
scroll to position [0, 0]
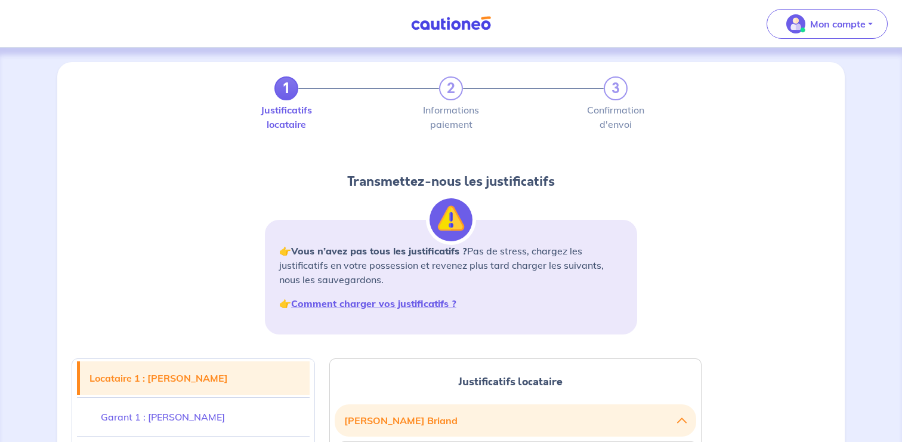
click at [451, 96] on div "1 2 3" at bounding box center [450, 88] width 353 height 24
click at [405, 305] on strong "Comment charger vos justificatifs ?" at bounding box center [373, 303] width 165 height 12
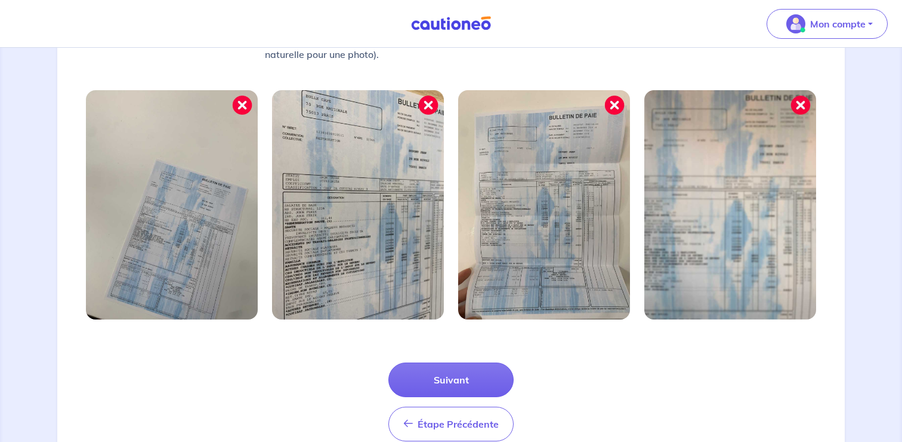
scroll to position [413, 0]
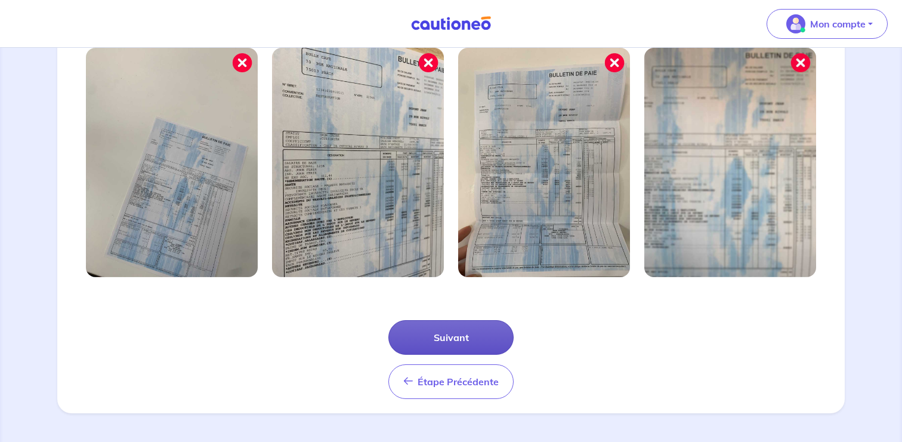
click at [456, 333] on button "Suivant" at bounding box center [450, 337] width 125 height 35
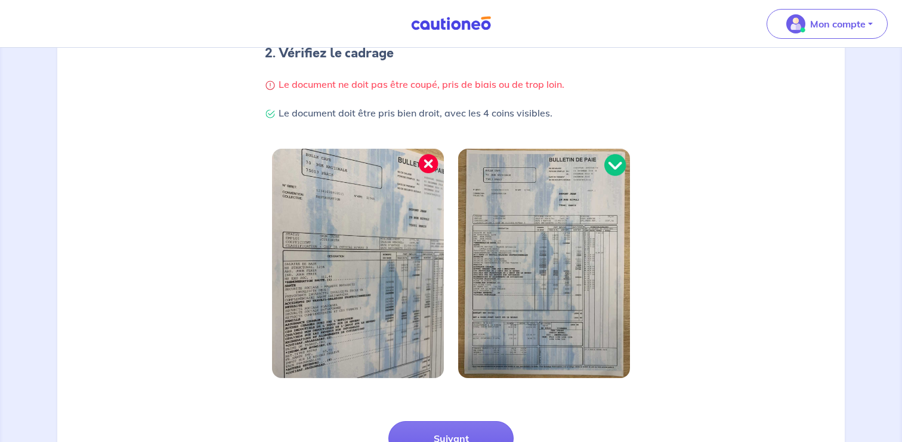
scroll to position [356, 0]
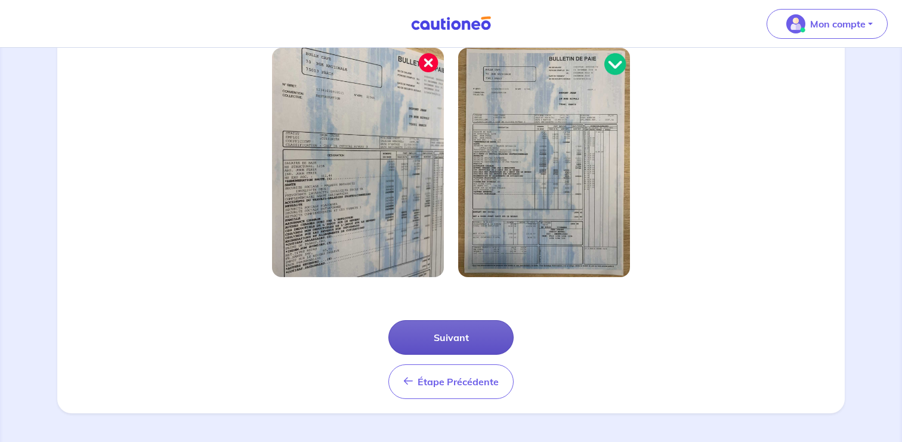
click at [471, 325] on button "Suivant" at bounding box center [450, 337] width 125 height 35
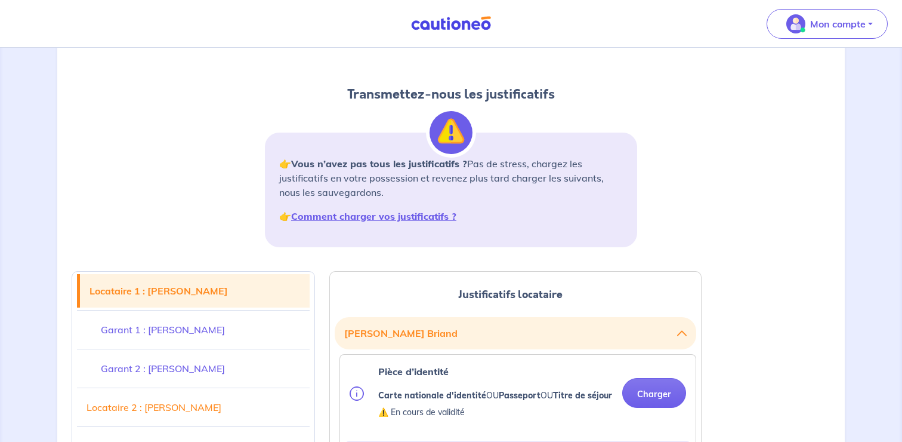
scroll to position [143, 0]
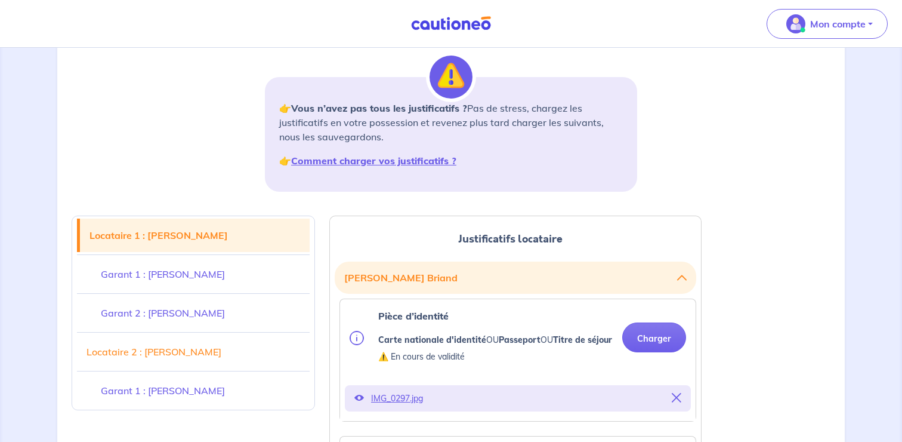
click at [700, 190] on div "1 2 3 Justificatifs locataire Informations paiement Confirmation d'envoi Transm…" at bounding box center [450, 67] width 773 height 267
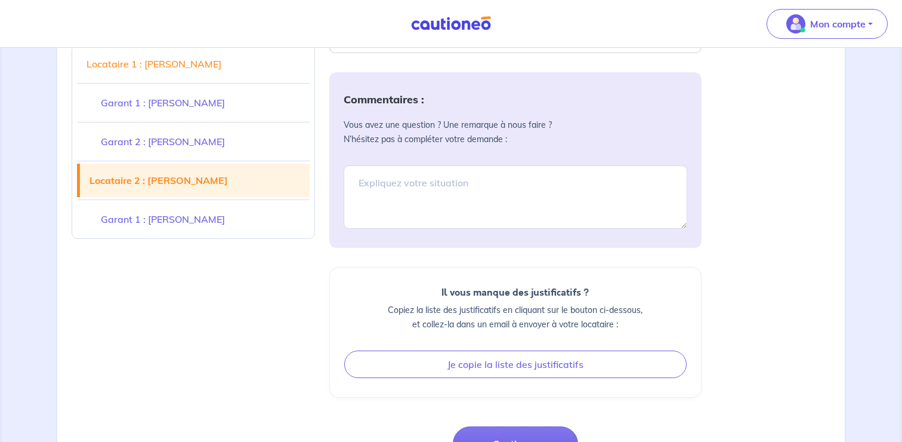
scroll to position [3873, 0]
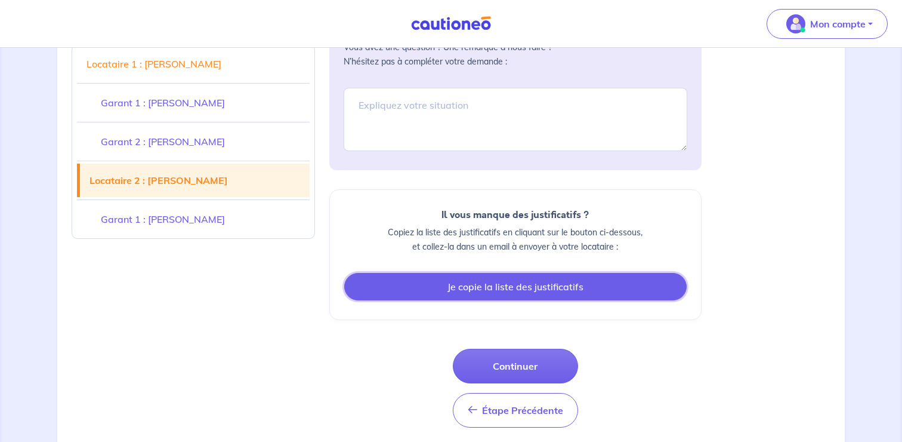
click at [592, 273] on button "Je copie la liste des justificatifs" at bounding box center [515, 286] width 342 height 27
